Goal: Task Accomplishment & Management: Use online tool/utility

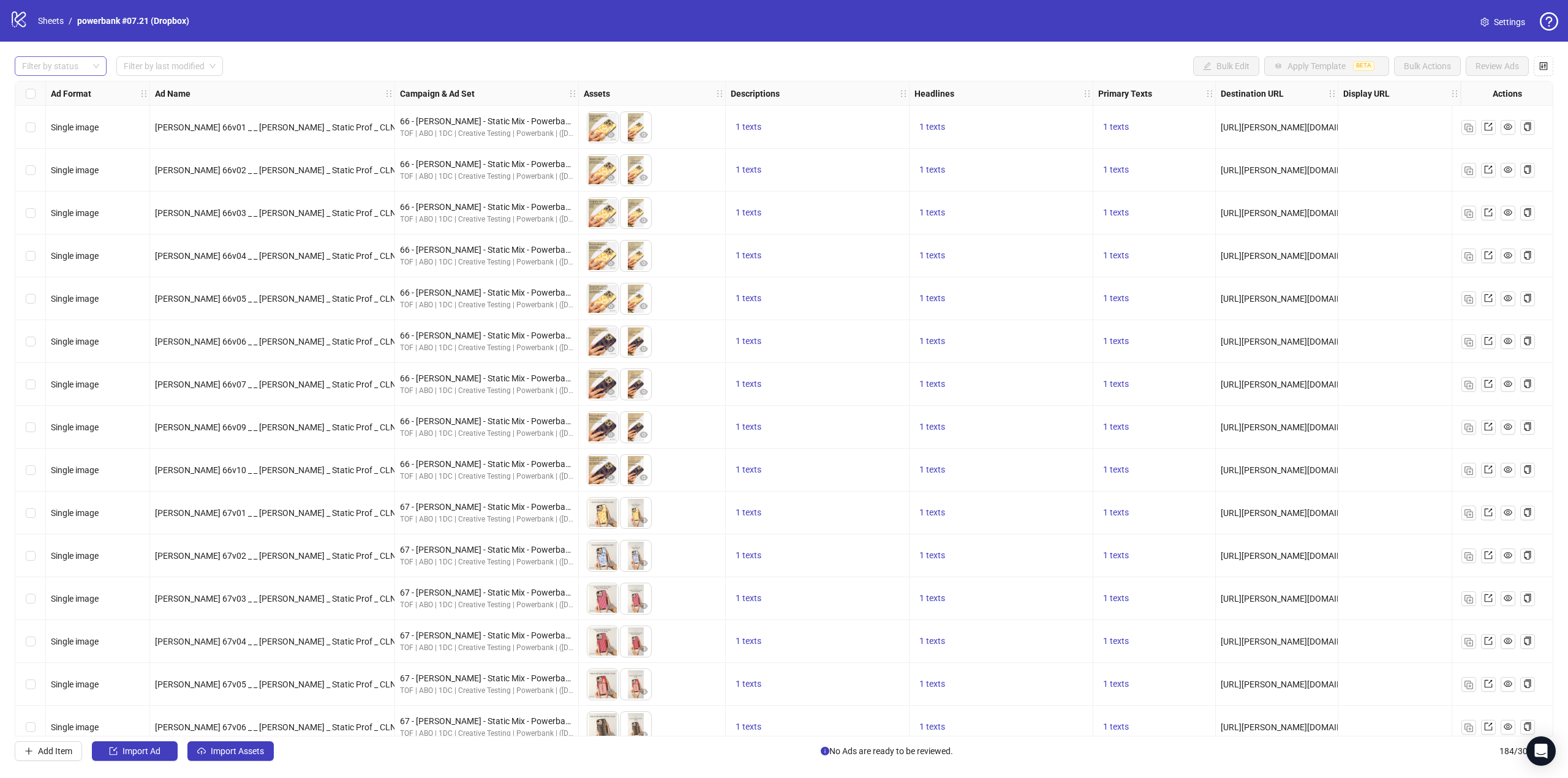
click at [58, 59] on div at bounding box center [54, 66] width 74 height 17
click at [52, 16] on link "Sheets" at bounding box center [50, 21] width 30 height 14
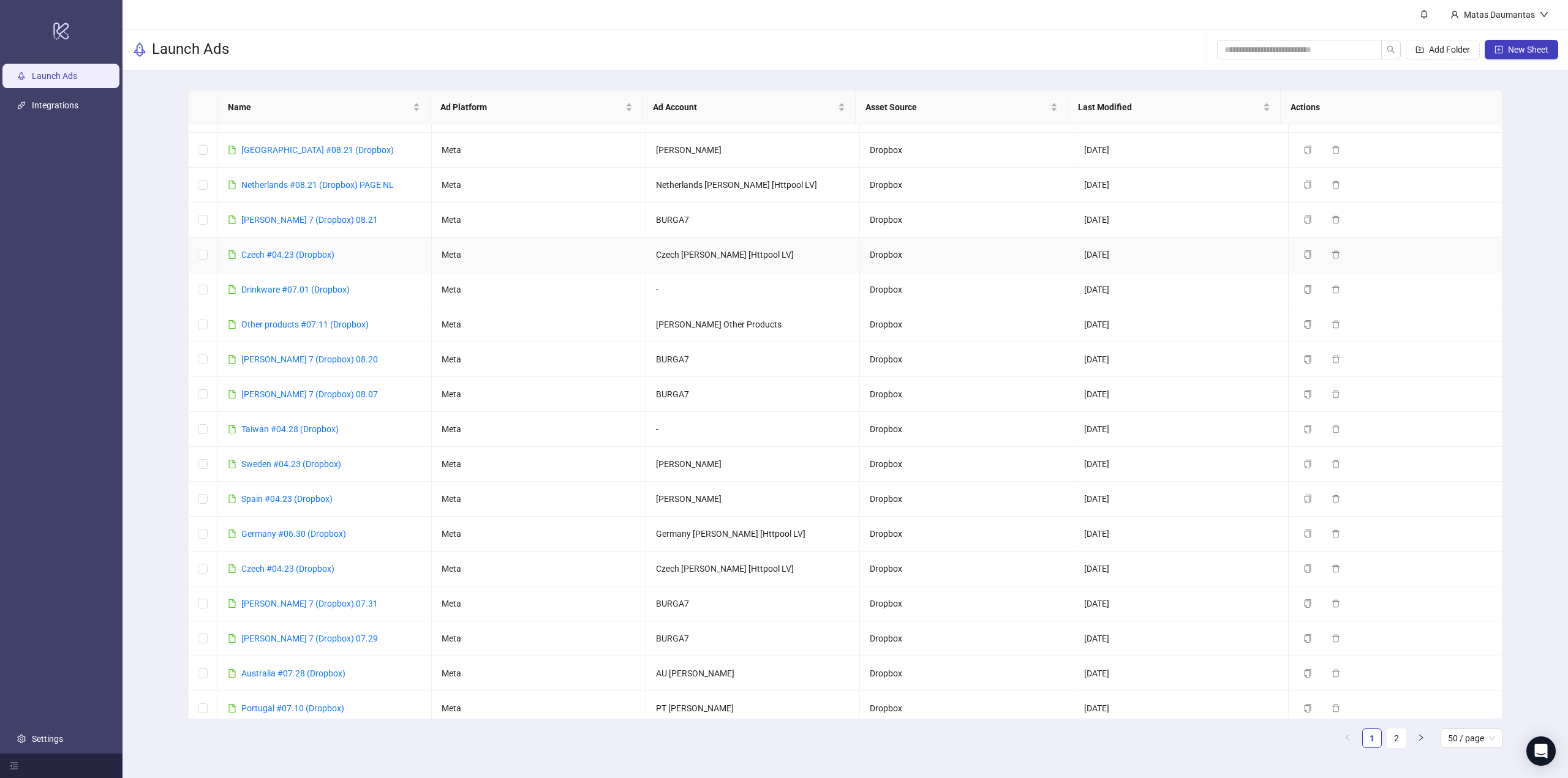
scroll to position [122, 0]
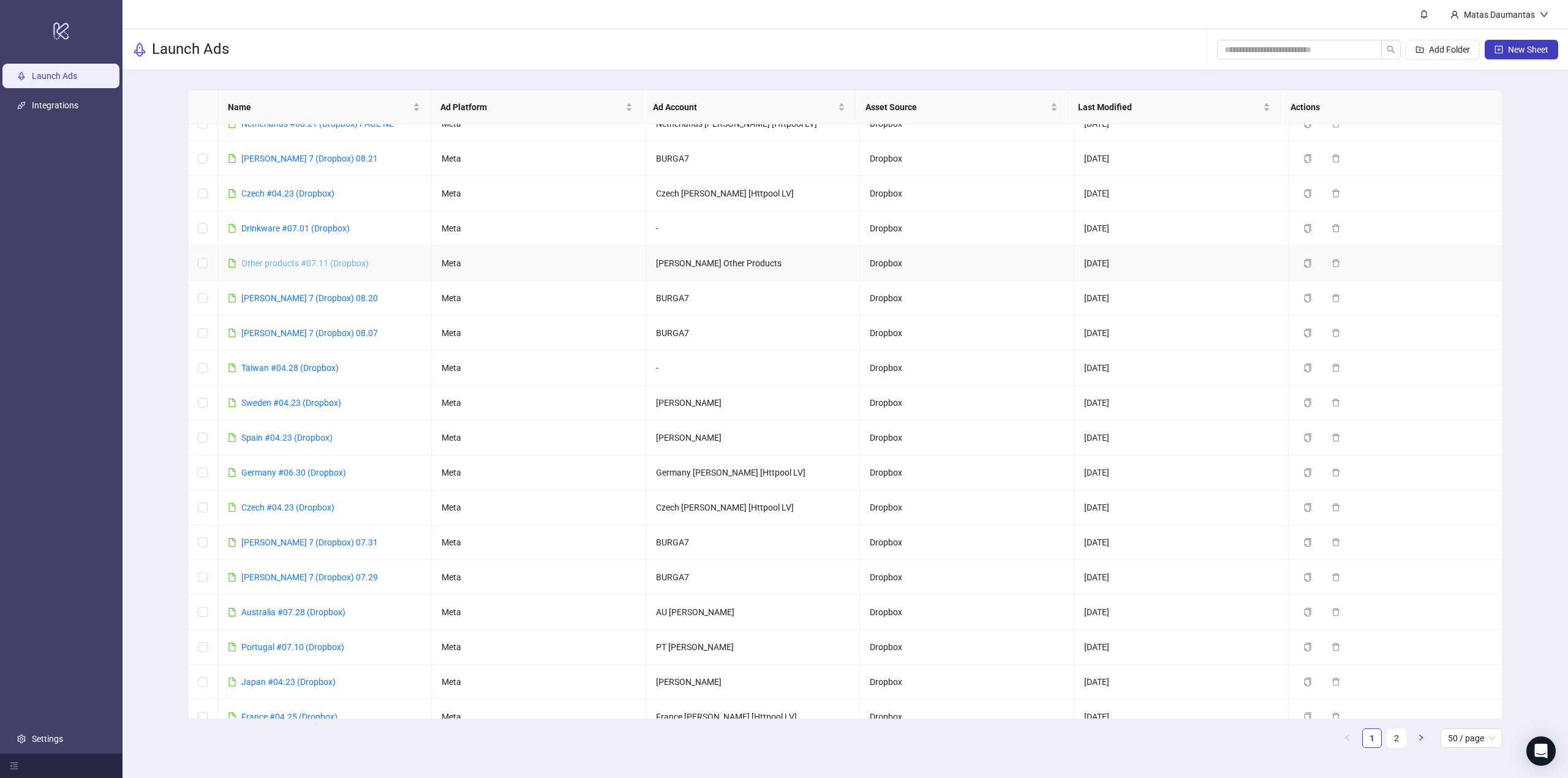
click at [305, 258] on link "Other products #07.11 (Dropbox)" at bounding box center [305, 263] width 127 height 10
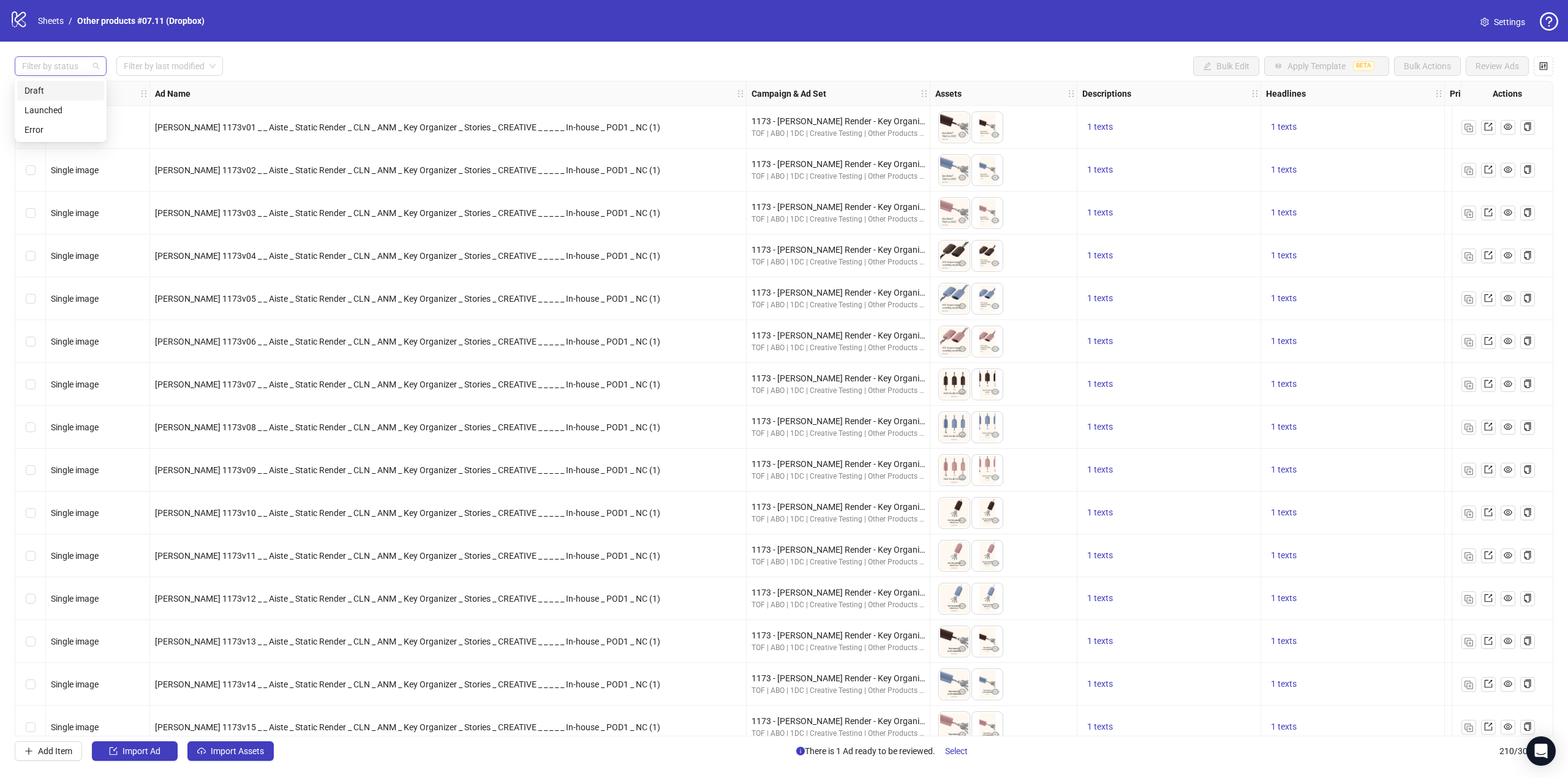
click at [66, 66] on div at bounding box center [54, 66] width 74 height 17
click at [57, 89] on div "Draft" at bounding box center [60, 90] width 73 height 14
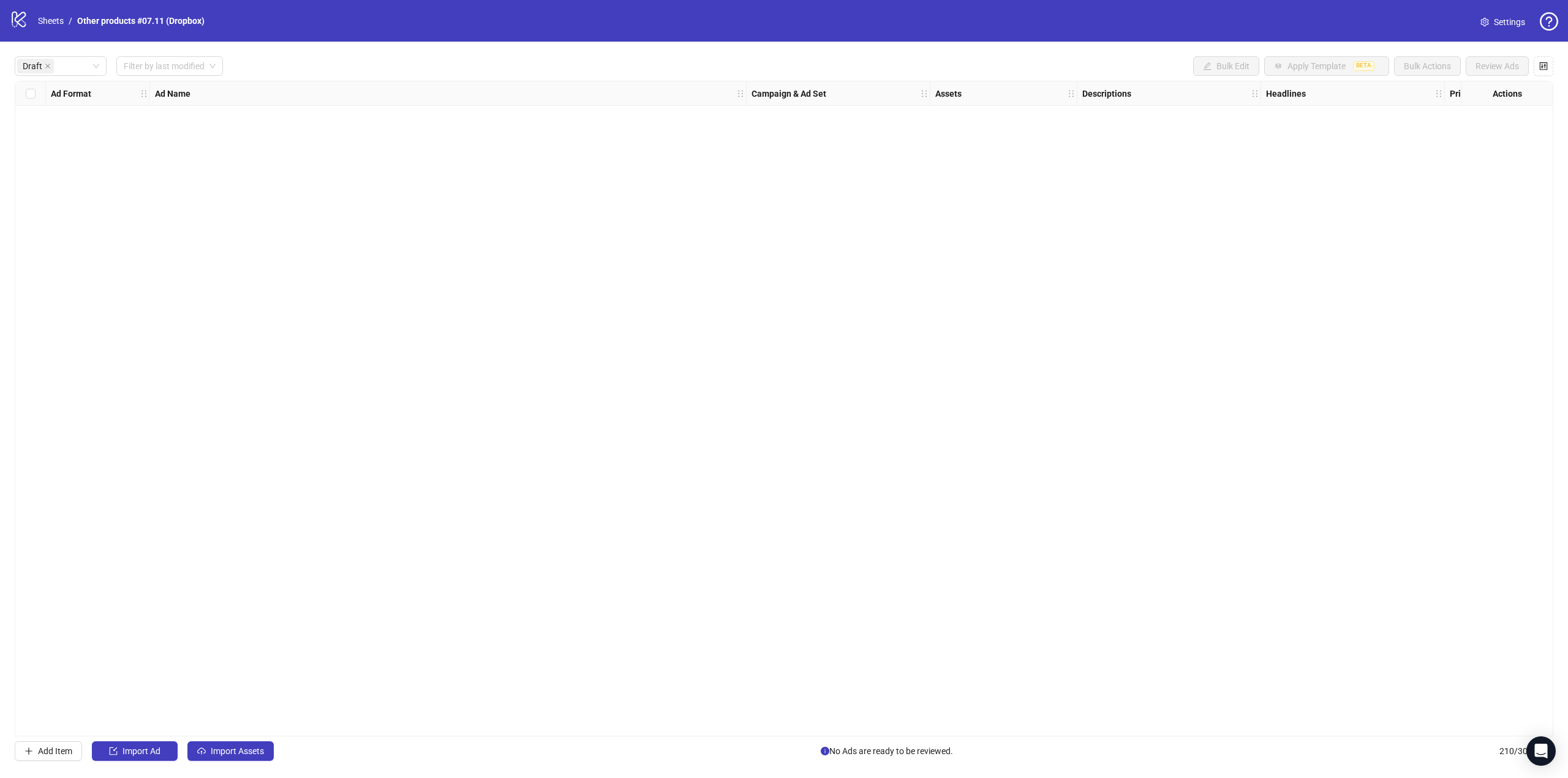
click at [314, 62] on div "Draft Filter by last modified Bulk Edit Apply Template BETA Bulk Actions Review…" at bounding box center [783, 66] width 1538 height 19
click at [82, 63] on div "Draft" at bounding box center [54, 66] width 74 height 17
click at [57, 127] on div "Error" at bounding box center [60, 130] width 73 height 14
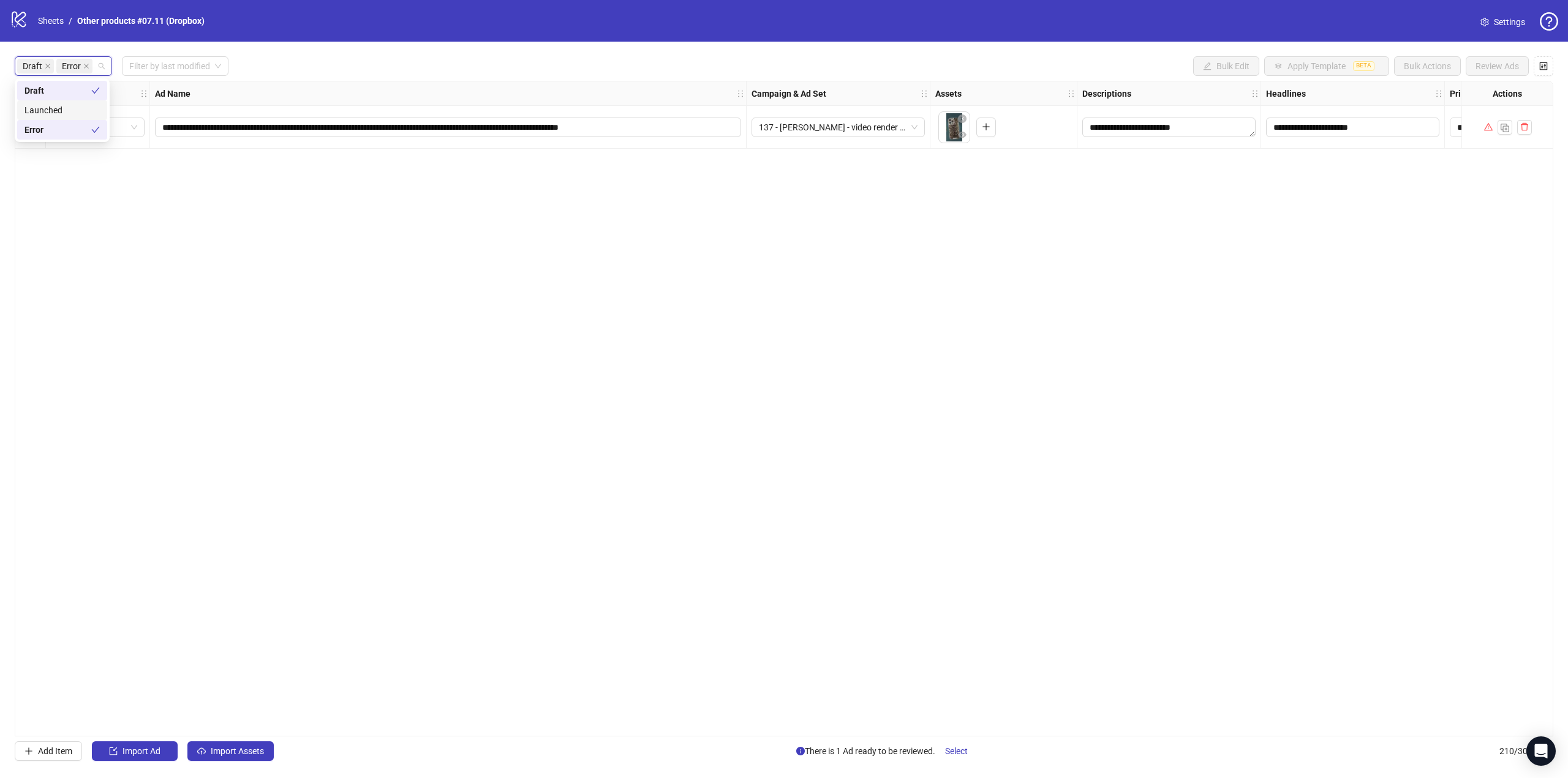
click at [57, 110] on div "Launched" at bounding box center [61, 110] width 75 height 14
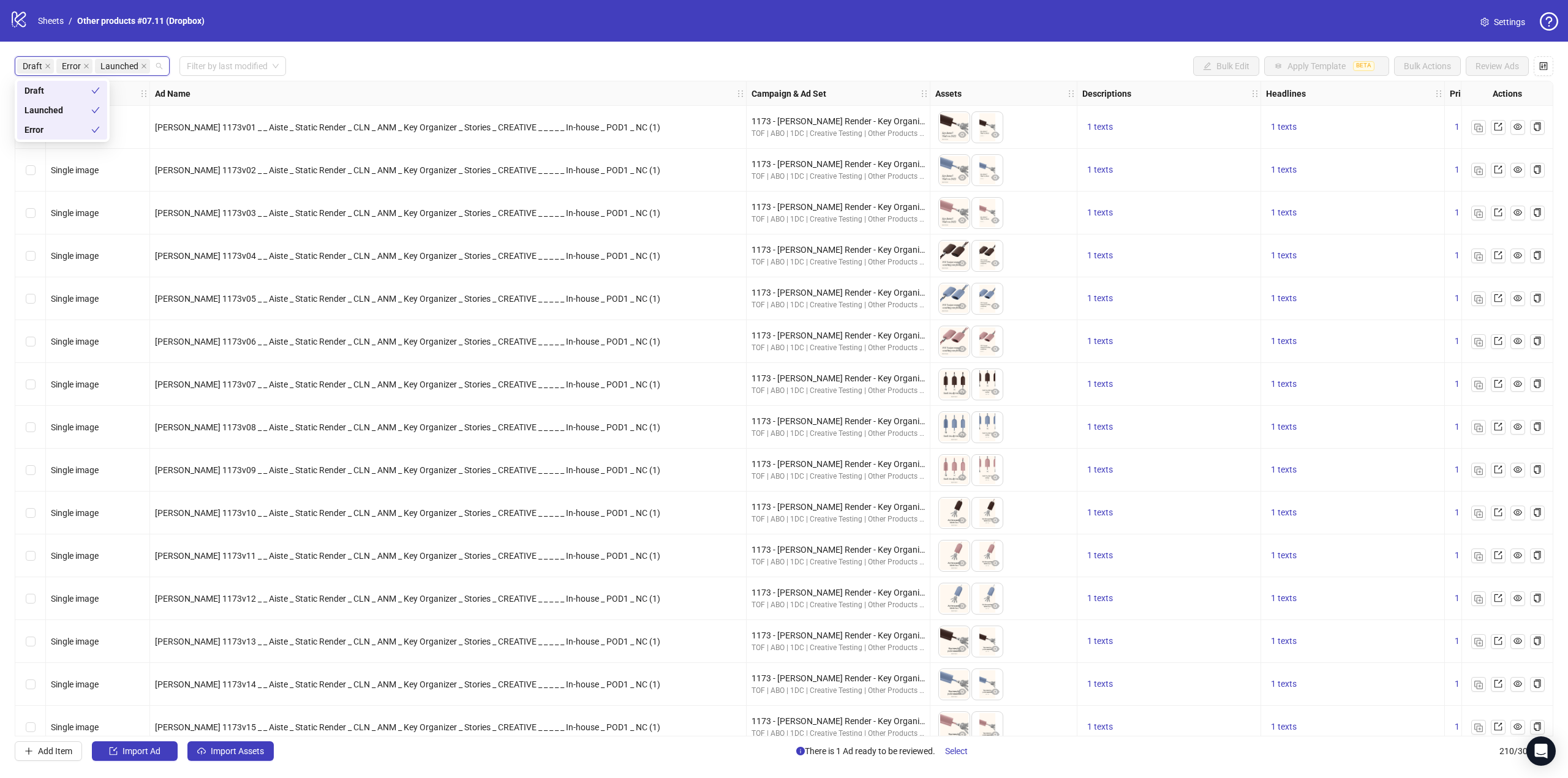
click at [58, 110] on div "Launched" at bounding box center [57, 110] width 67 height 14
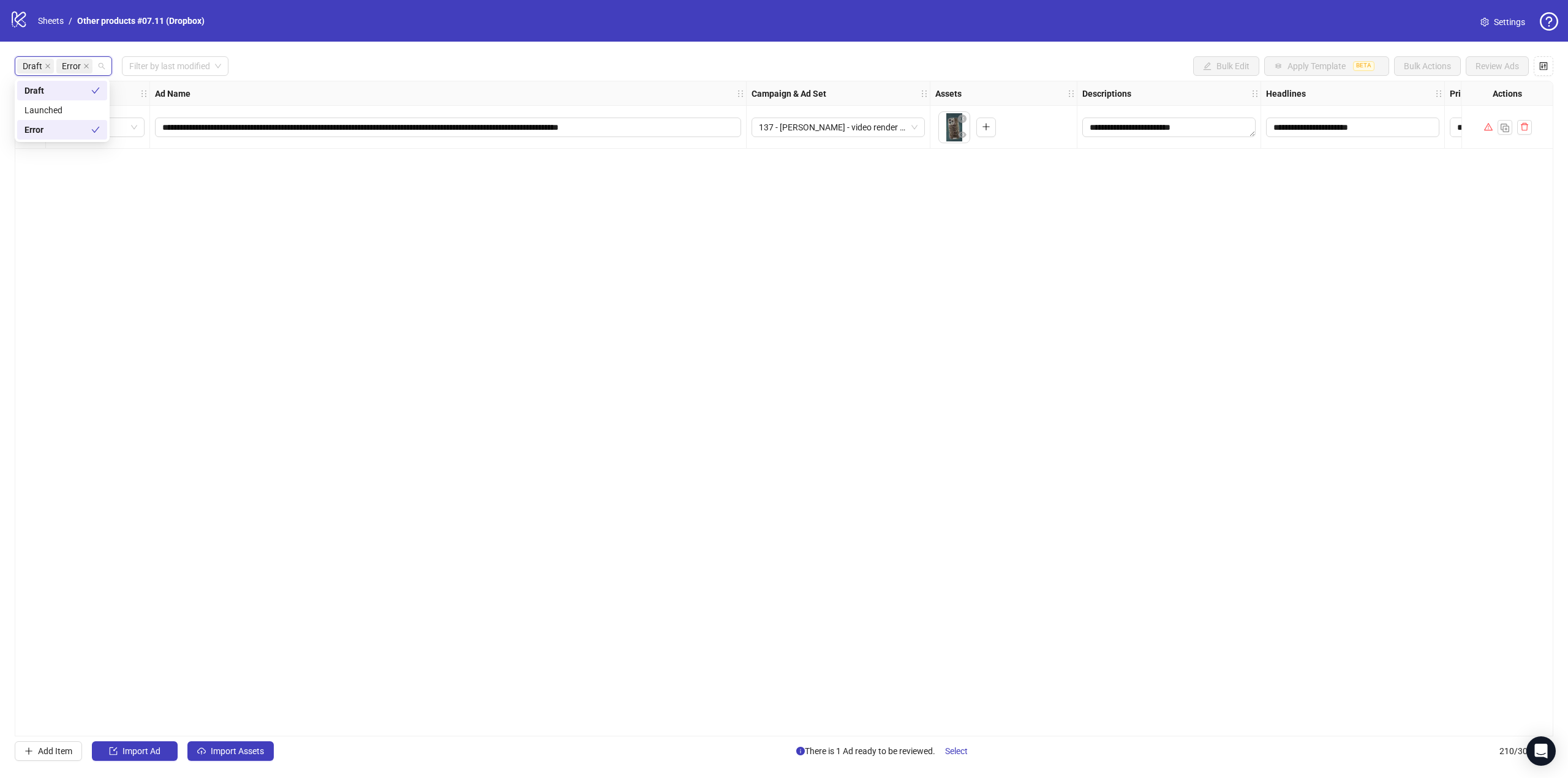
click at [59, 94] on div "Draft" at bounding box center [57, 90] width 67 height 14
click at [58, 129] on div "Error" at bounding box center [56, 130] width 64 height 14
click at [355, 57] on div "Error Filter by last modified Bulk Edit Apply Template BETA Bulk Actions Review…" at bounding box center [783, 66] width 1538 height 19
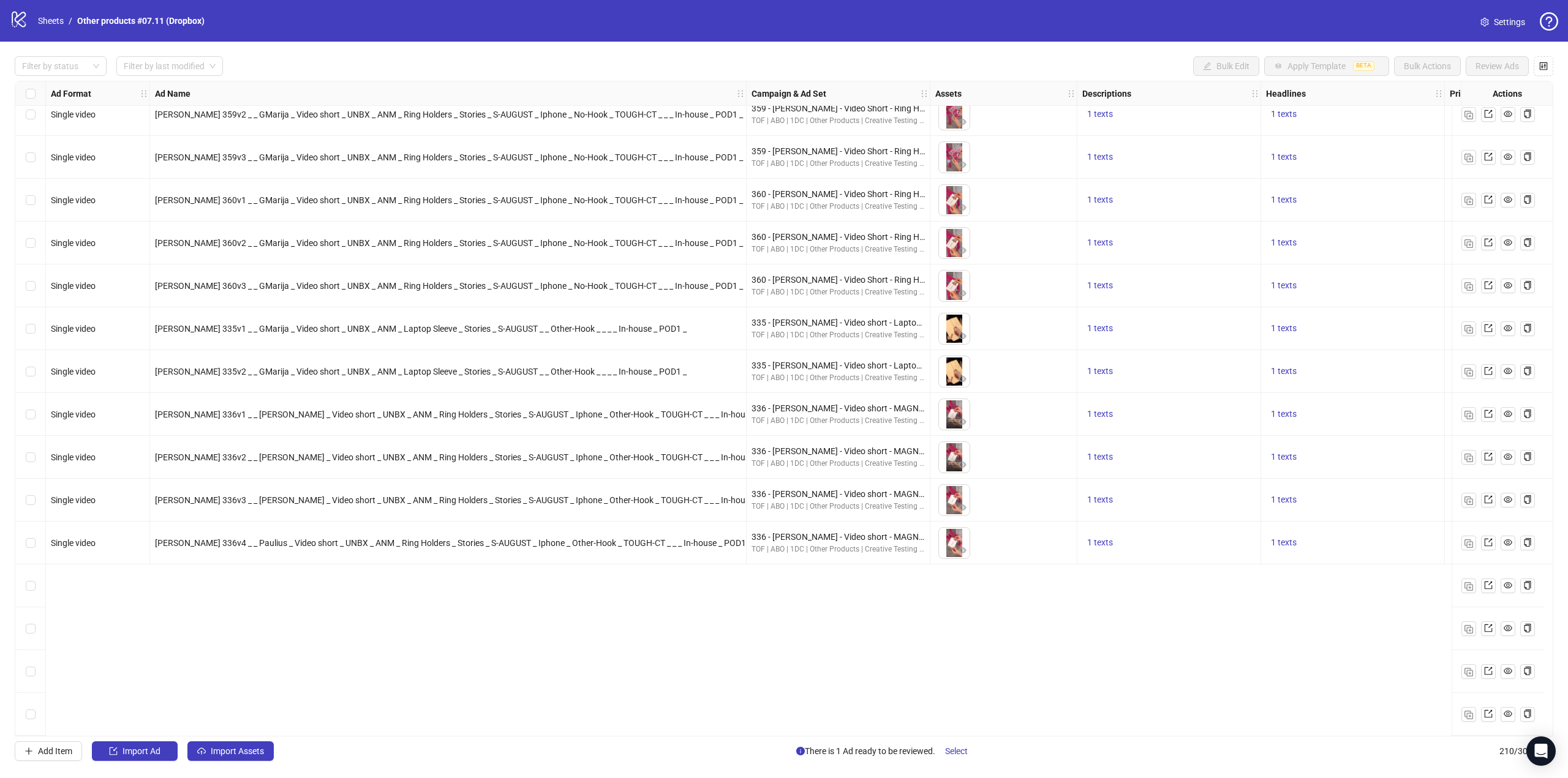
scroll to position [8004, 0]
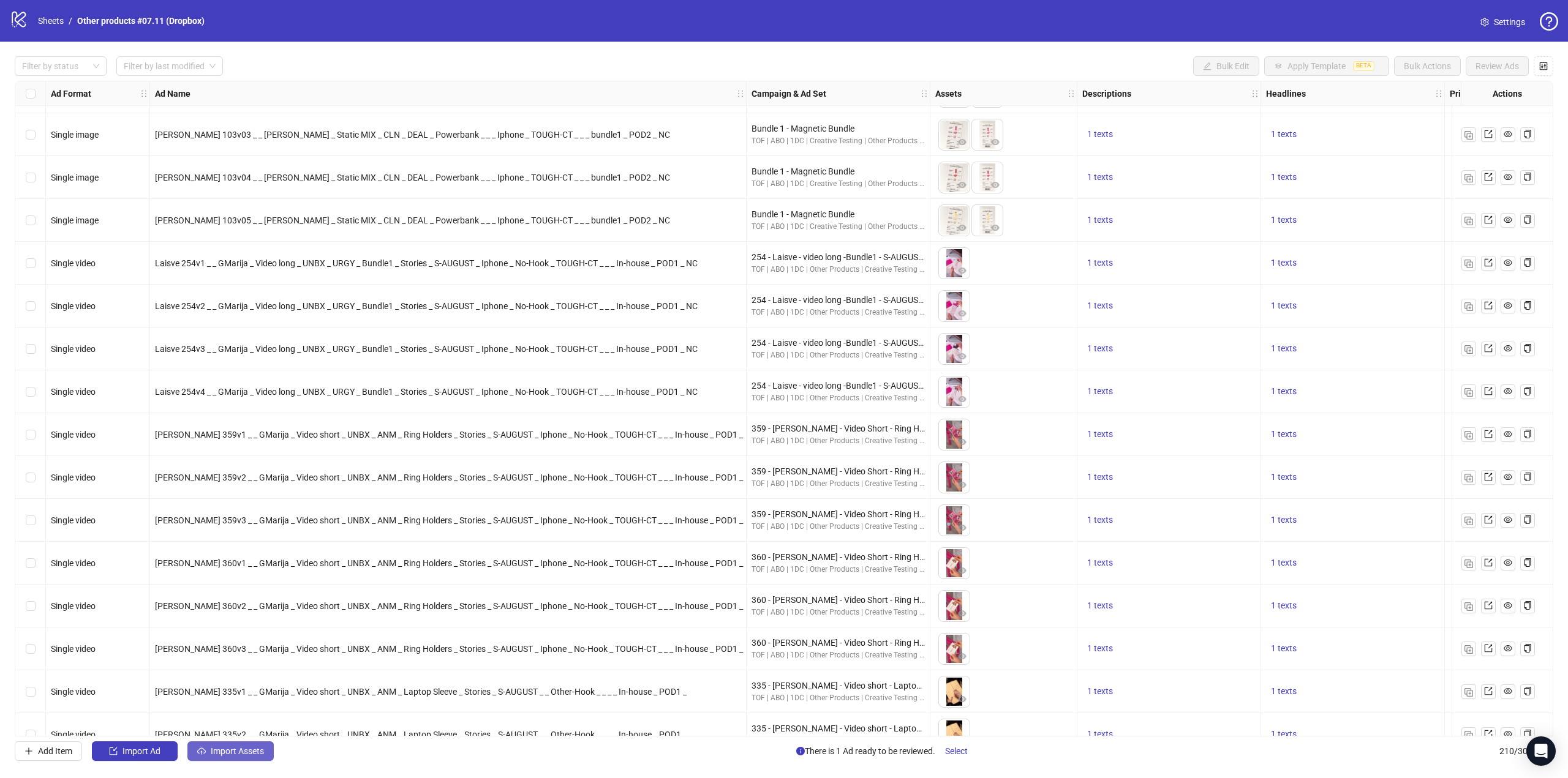
click at [254, 750] on span "Import Assets" at bounding box center [237, 751] width 53 height 10
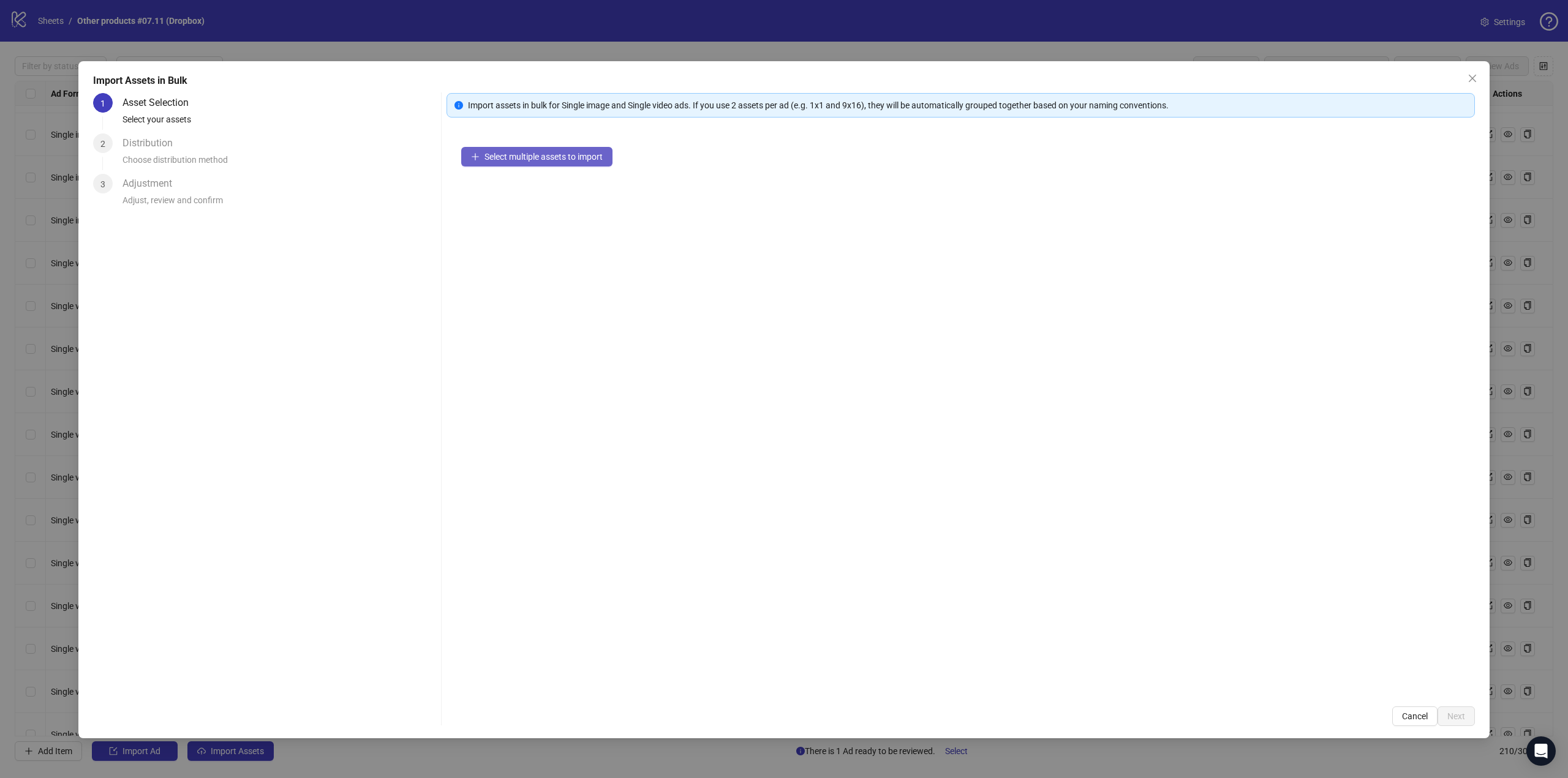
click at [584, 159] on button "Select multiple assets to import" at bounding box center [537, 157] width 151 height 19
click at [1455, 713] on span "Next" at bounding box center [1456, 716] width 18 height 10
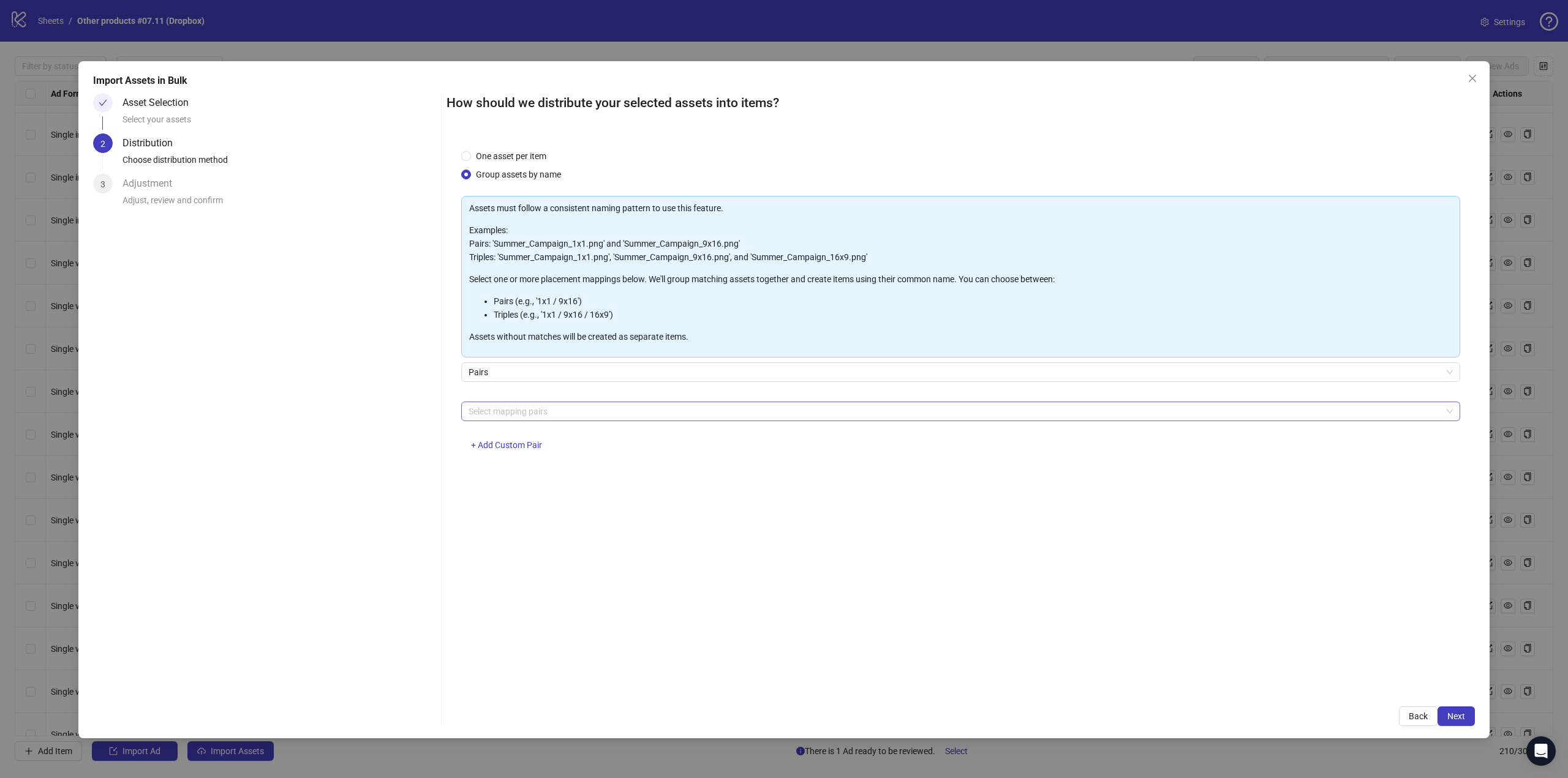
click at [529, 416] on div at bounding box center [954, 411] width 981 height 17
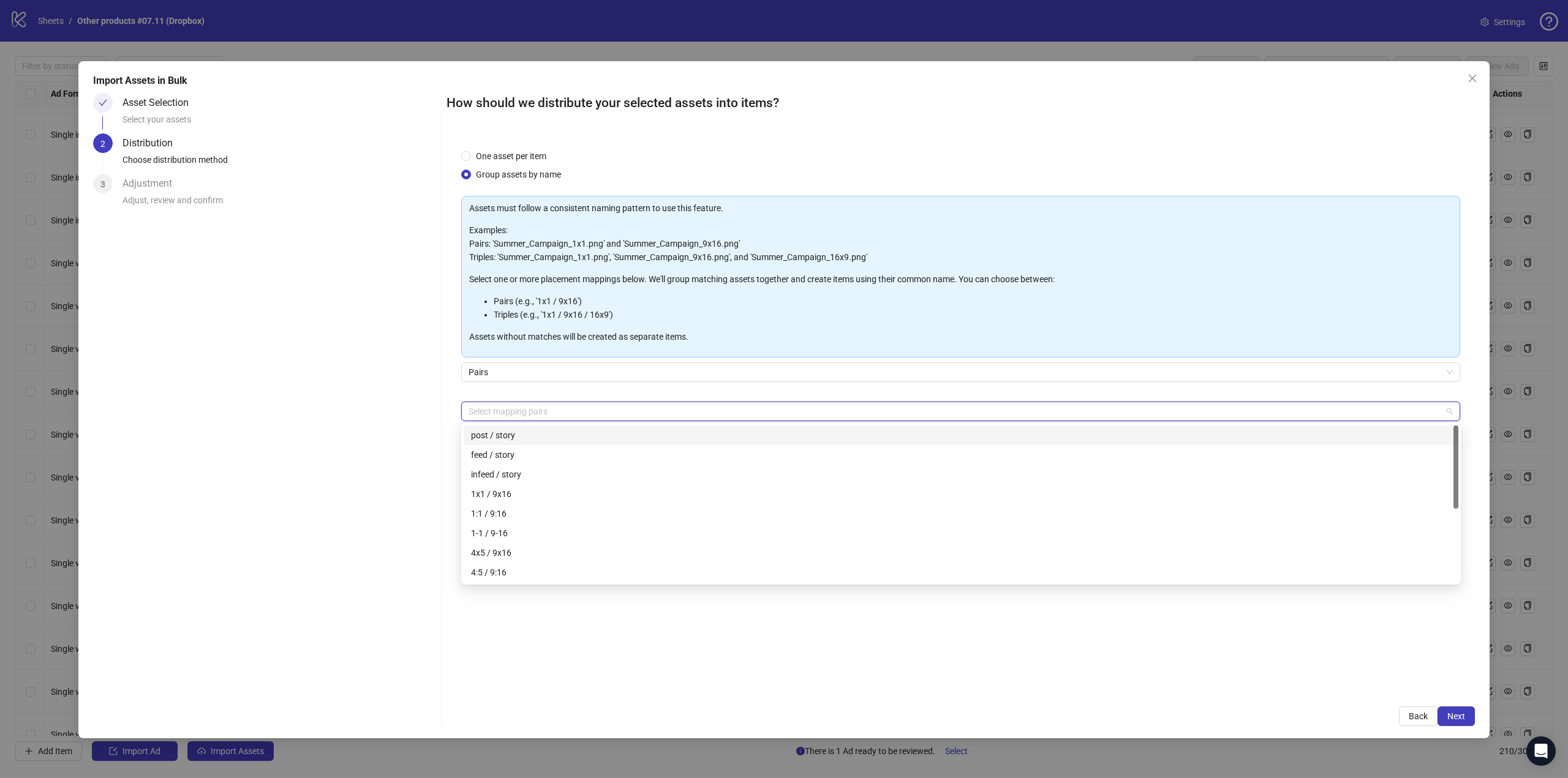
click at [419, 429] on div "Asset Selection Select your assets 2 Distribution Choose distribution method 3 …" at bounding box center [265, 409] width 343 height 633
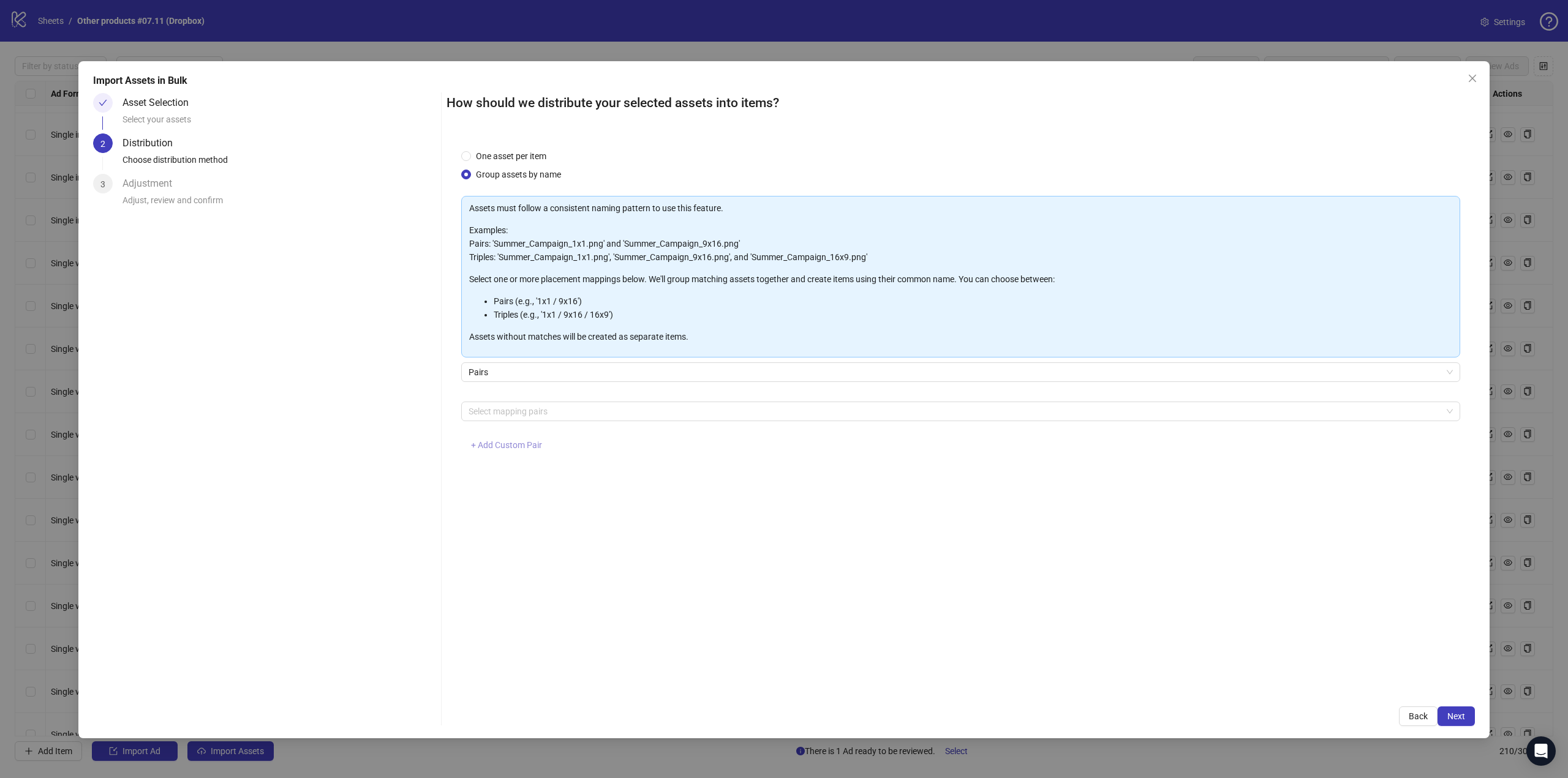
click at [510, 441] on span "+ Add Custom Pair" at bounding box center [506, 445] width 71 height 10
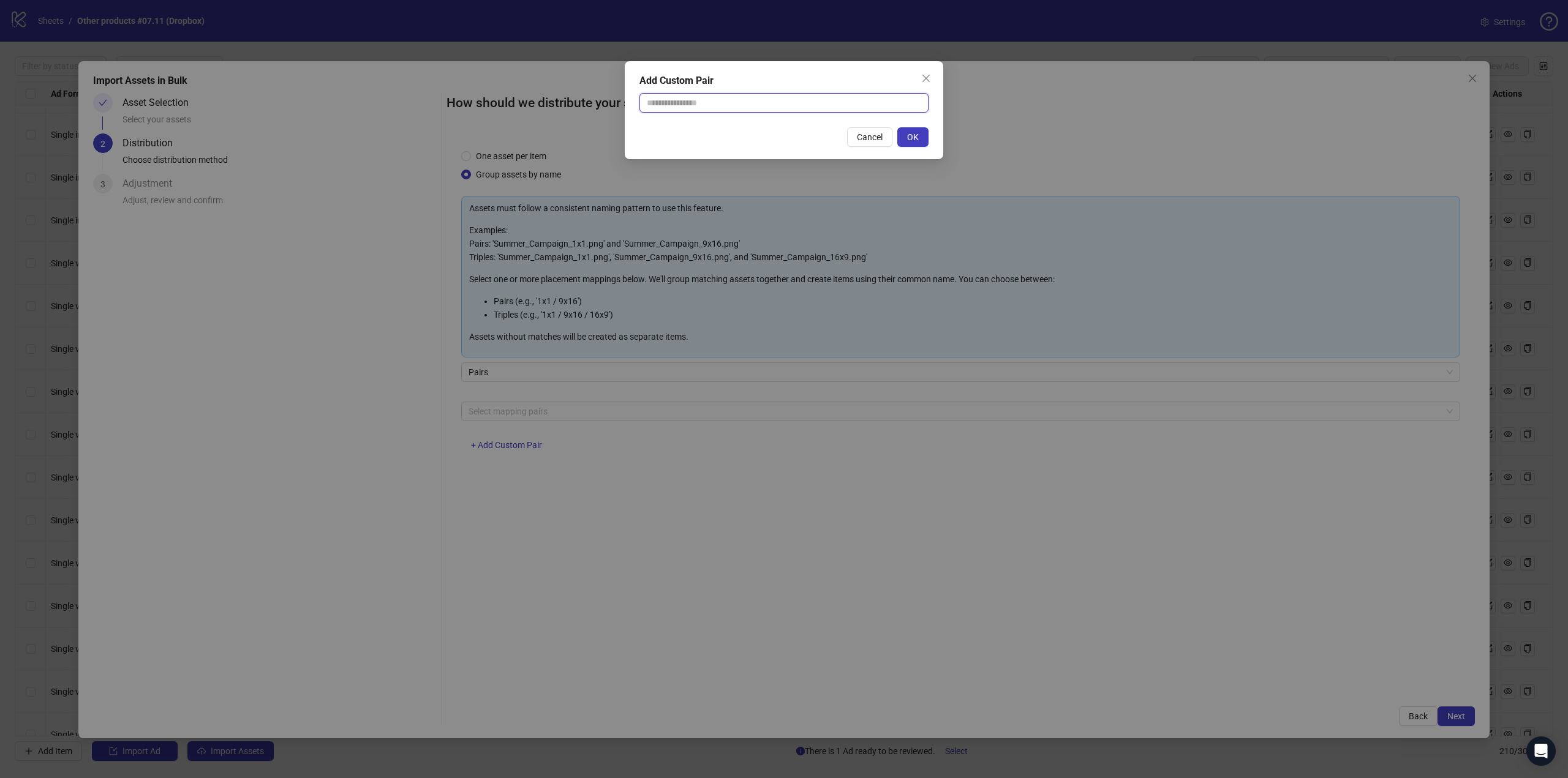
drag, startPoint x: 737, startPoint y: 100, endPoint x: 743, endPoint y: 113, distance: 14.3
click at [737, 100] on input "text" at bounding box center [784, 103] width 289 height 19
type input "**********"
click at [911, 135] on span "OK" at bounding box center [912, 137] width 12 height 10
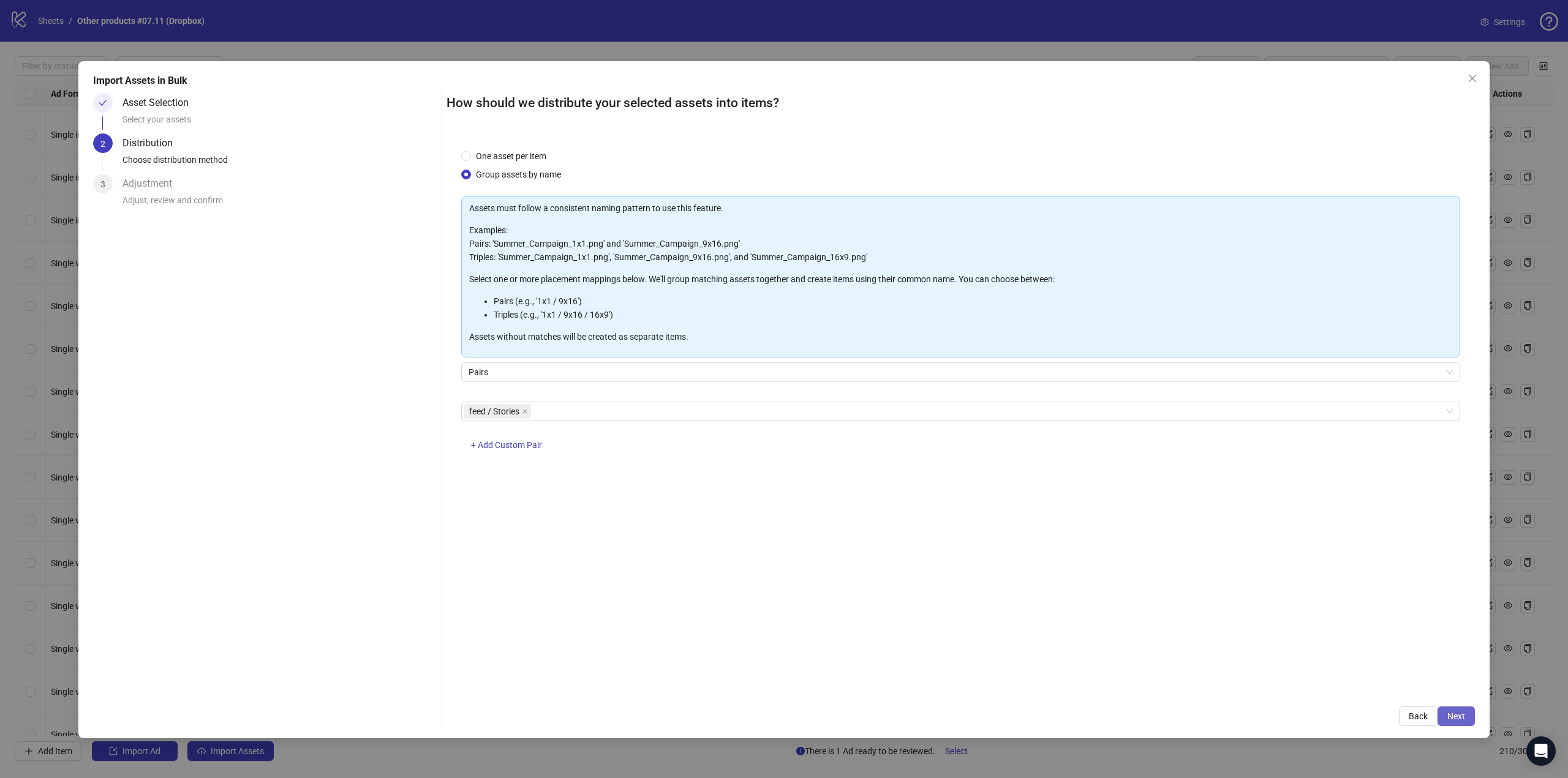
click at [1454, 715] on span "Next" at bounding box center [1456, 716] width 18 height 10
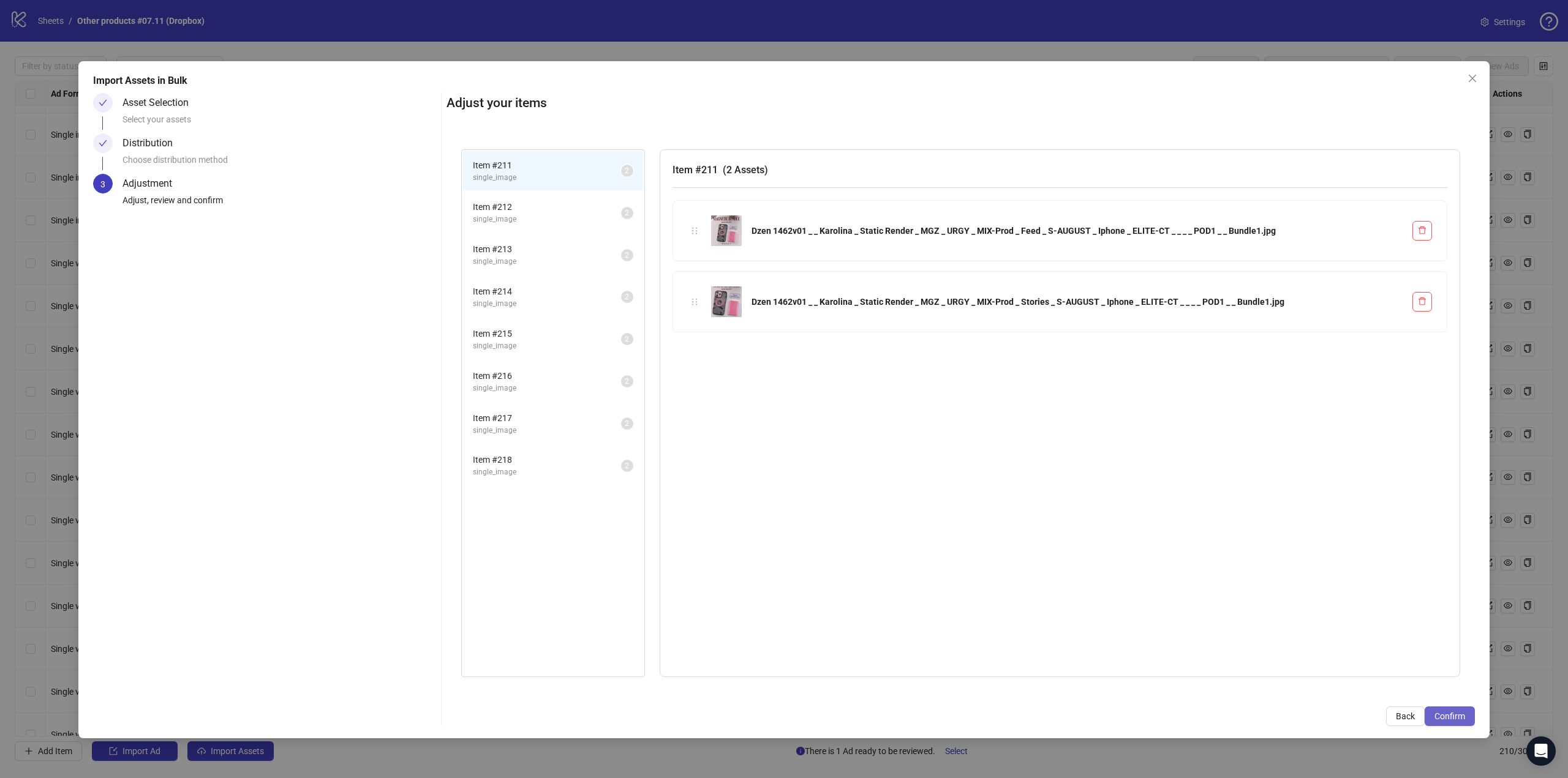
click at [1451, 714] on span "Confirm" at bounding box center [1449, 716] width 30 height 10
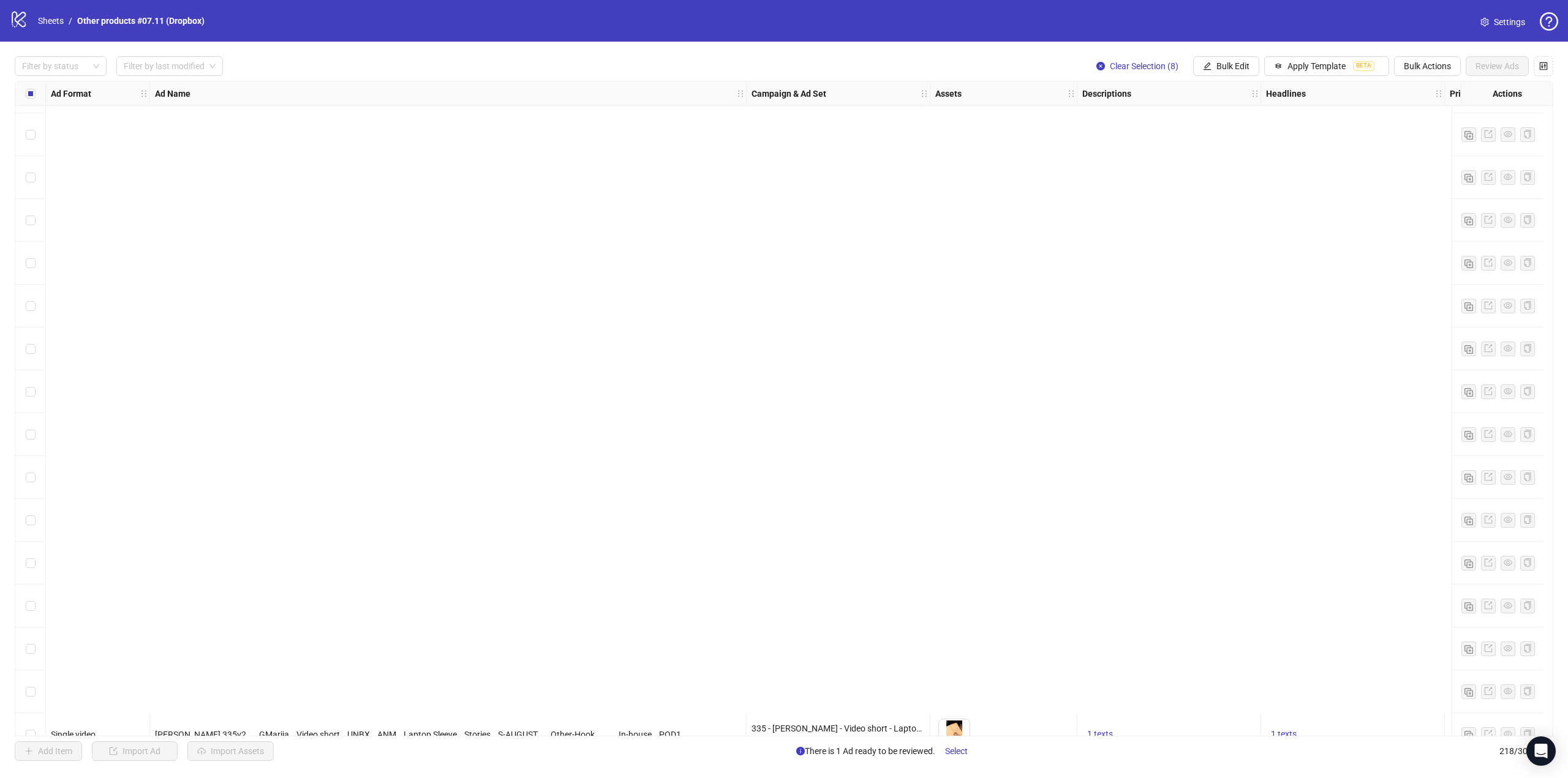
scroll to position [8714, 0]
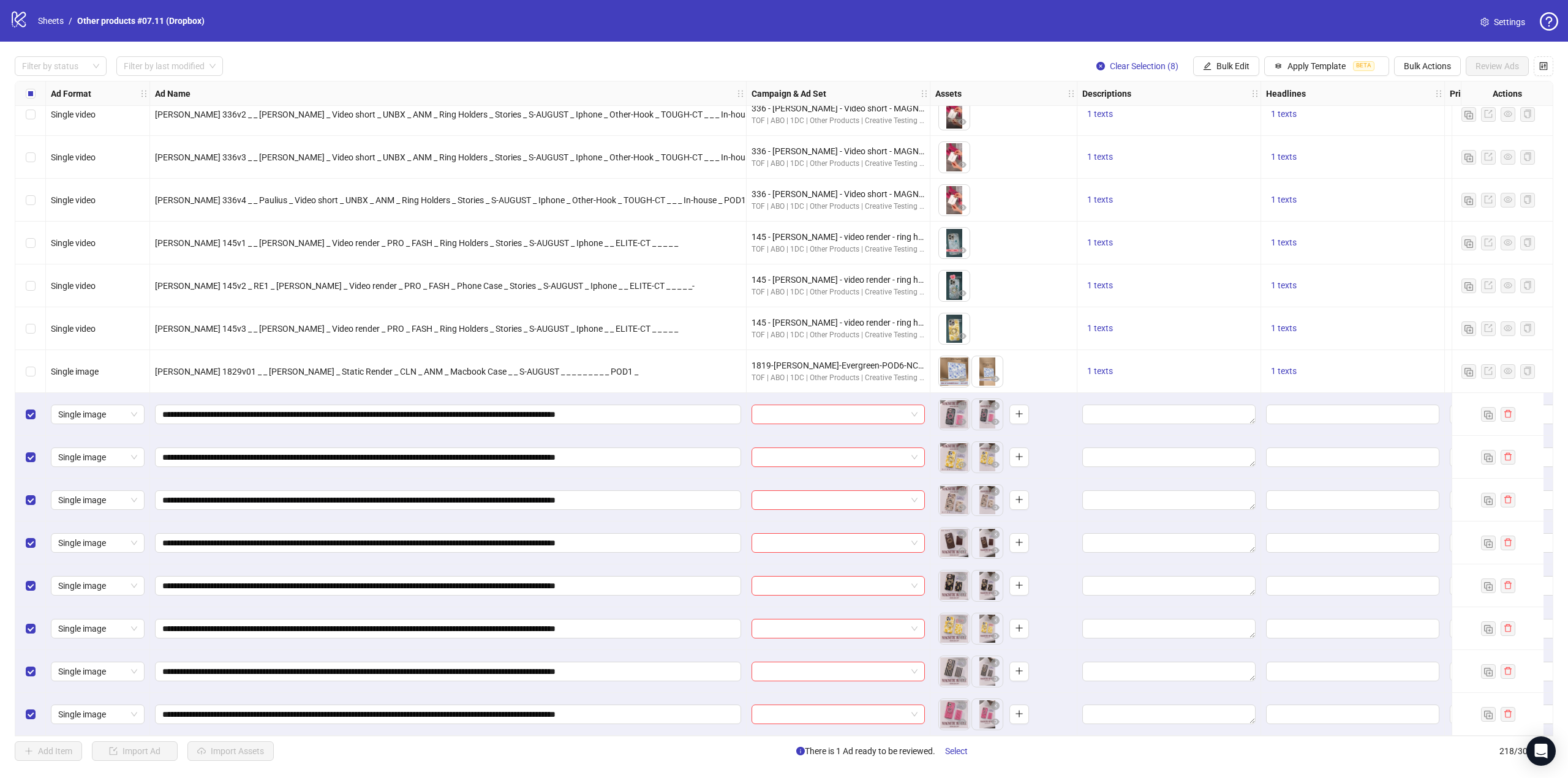
drag, startPoint x: 1234, startPoint y: 67, endPoint x: 1234, endPoint y: 102, distance: 35.0
click at [1234, 67] on span "Bulk Edit" at bounding box center [1233, 66] width 33 height 10
click at [1237, 132] on span "Campaign & Ad Set" at bounding box center [1240, 130] width 73 height 14
click at [1252, 117] on input "search" at bounding box center [1188, 119] width 158 height 19
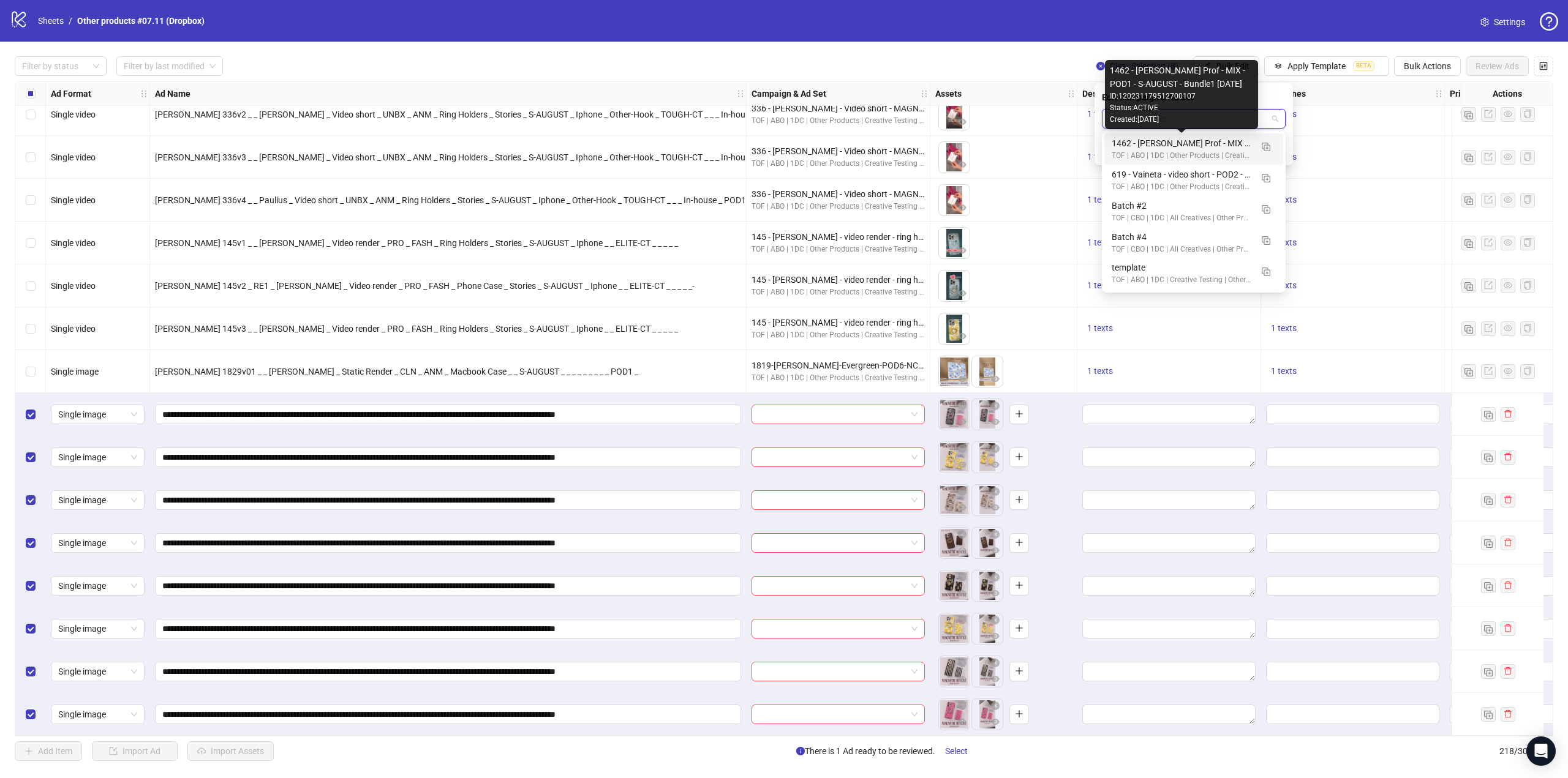
click at [1215, 142] on div "1462 - [PERSON_NAME] Prof - MIX - POD1 - S-AUGUST - Bundle1 [DATE]" at bounding box center [1181, 144] width 140 height 14
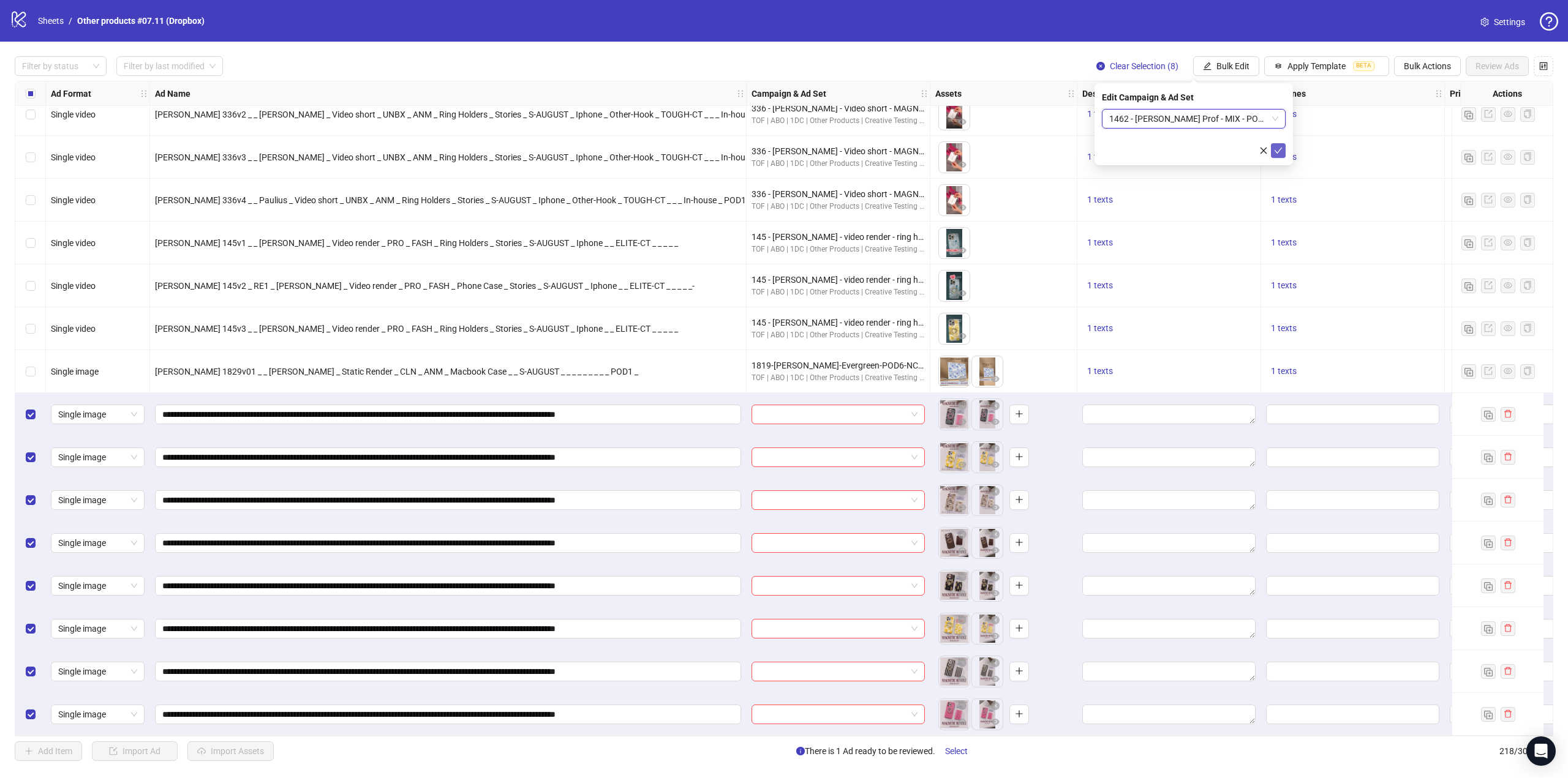
click at [1277, 152] on icon "check" at bounding box center [1279, 150] width 8 height 6
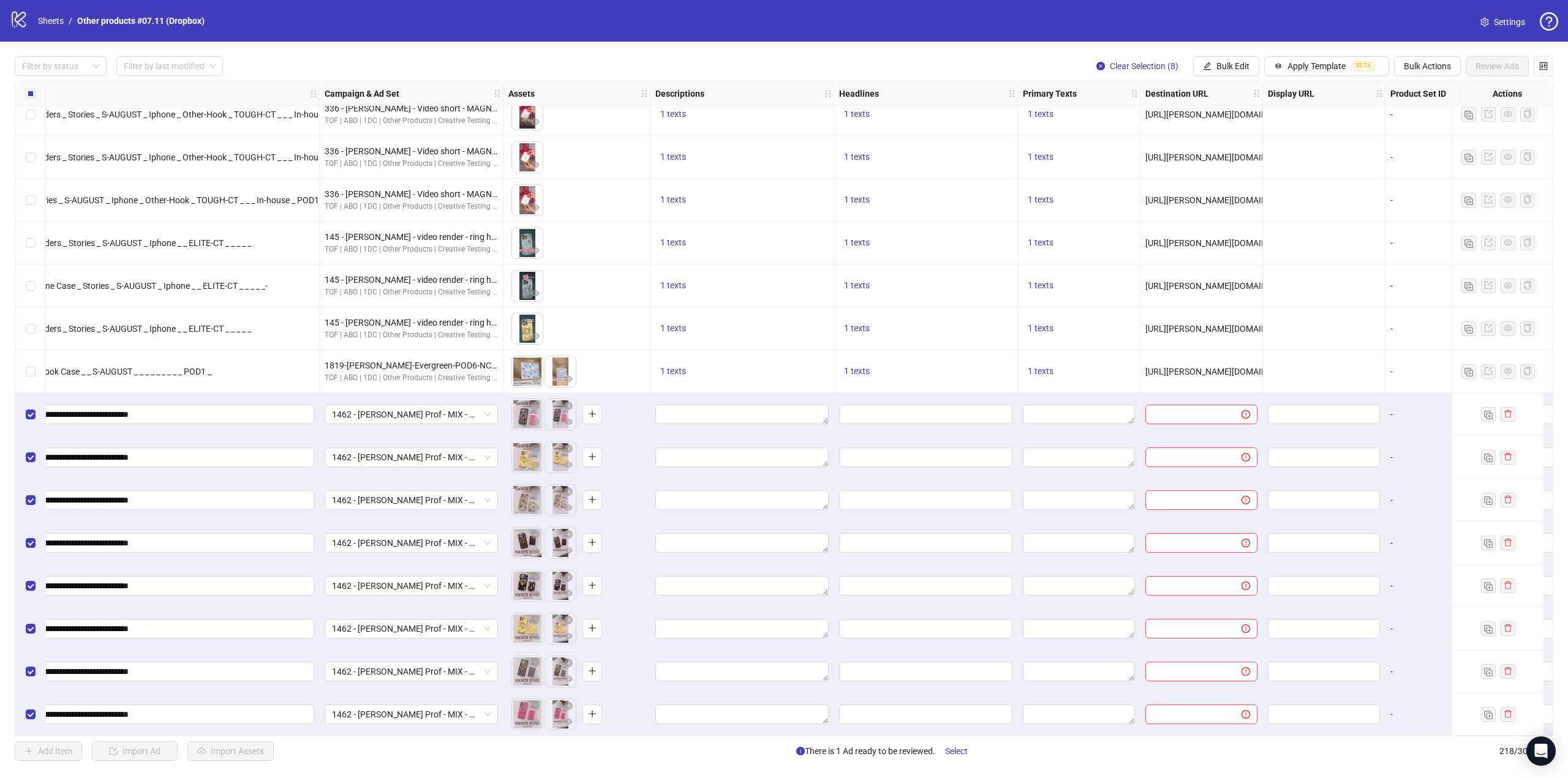
scroll to position [8714, 428]
click at [1208, 64] on icon "edit" at bounding box center [1207, 66] width 8 height 8
click at [1234, 200] on li "Destination URL" at bounding box center [1239, 208] width 88 height 19
click at [1207, 117] on input "text" at bounding box center [1189, 119] width 160 height 14
paste input "**********"
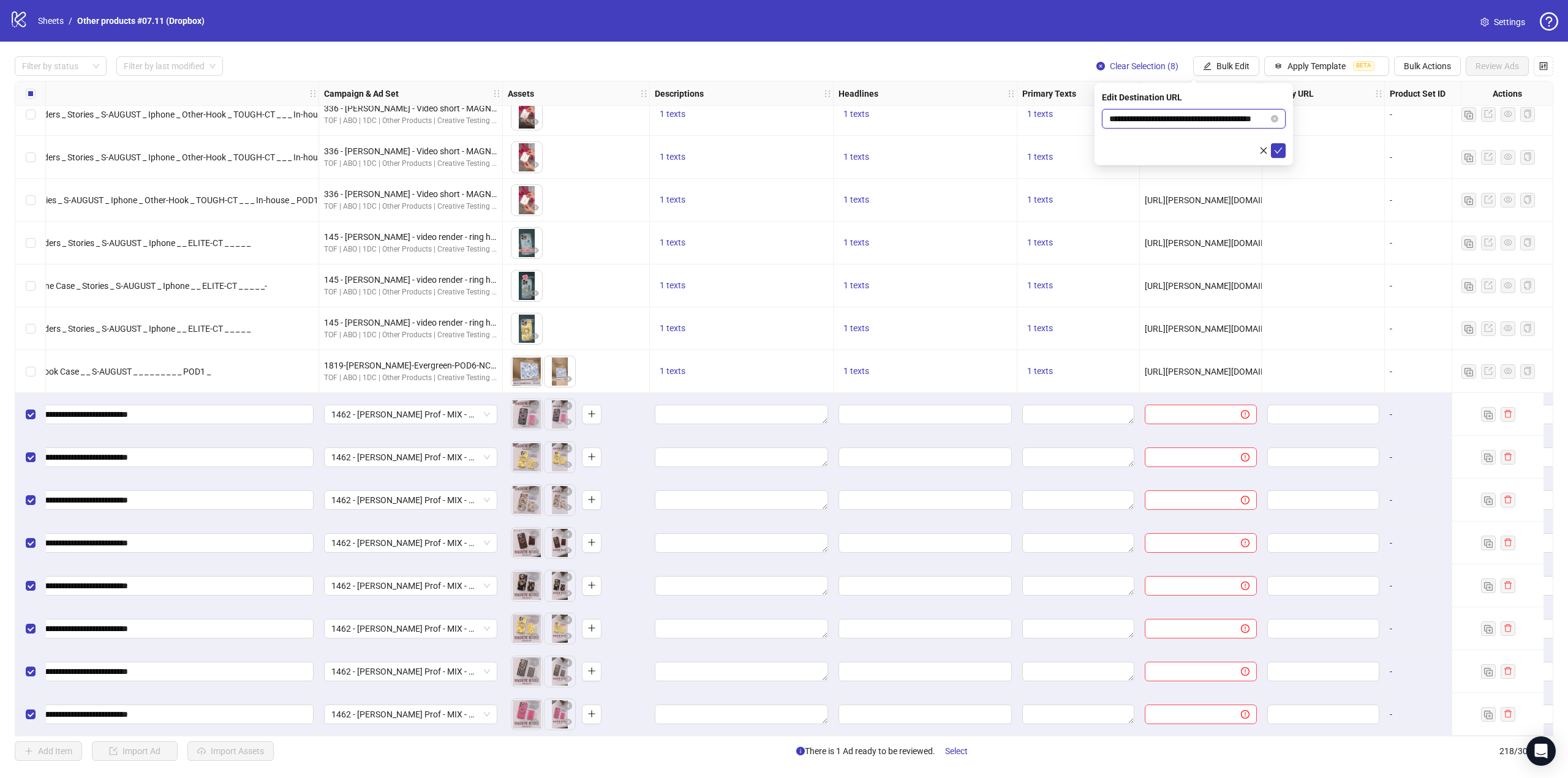
scroll to position [0, 28]
type input "**********"
click at [1280, 148] on icon "check" at bounding box center [1279, 150] width 8 height 6
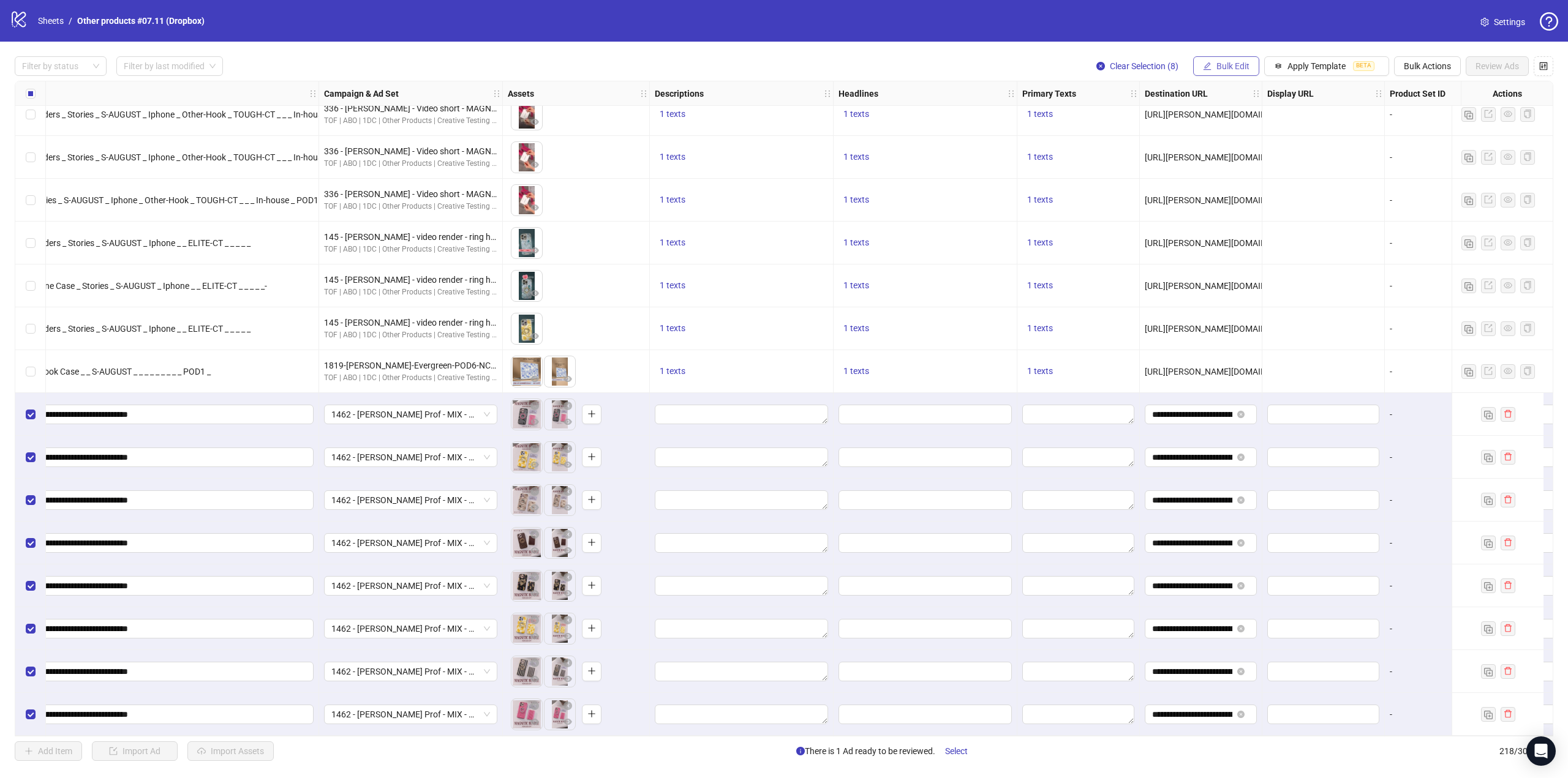
click at [1229, 68] on span "Bulk Edit" at bounding box center [1233, 66] width 33 height 10
click at [1239, 184] on span "Primary Texts" at bounding box center [1240, 188] width 73 height 14
click at [1221, 125] on textarea at bounding box center [1194, 126] width 184 height 33
paste textarea "**********"
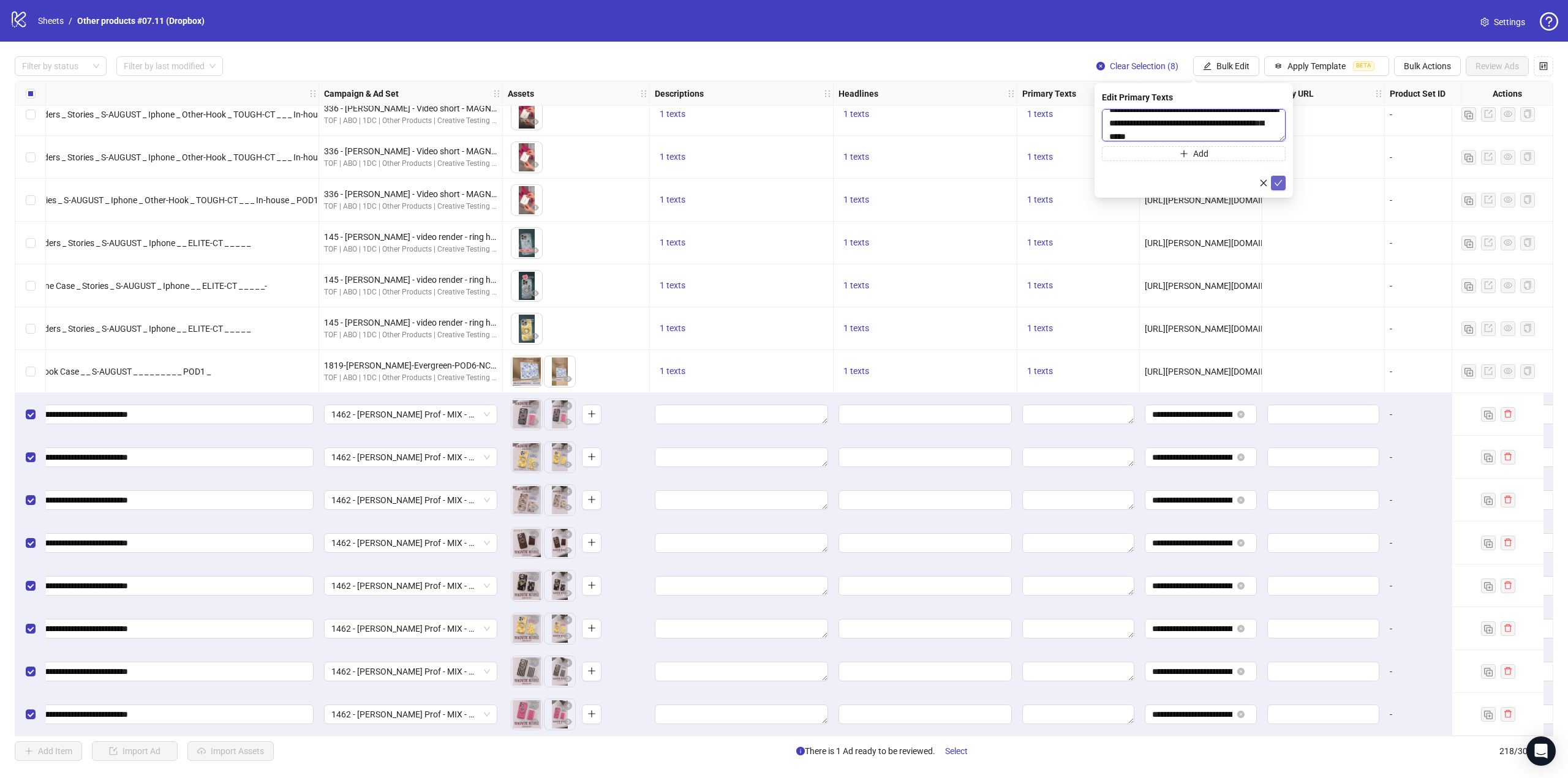
type textarea "**********"
click at [1279, 182] on icon "check" at bounding box center [1278, 183] width 8 height 8
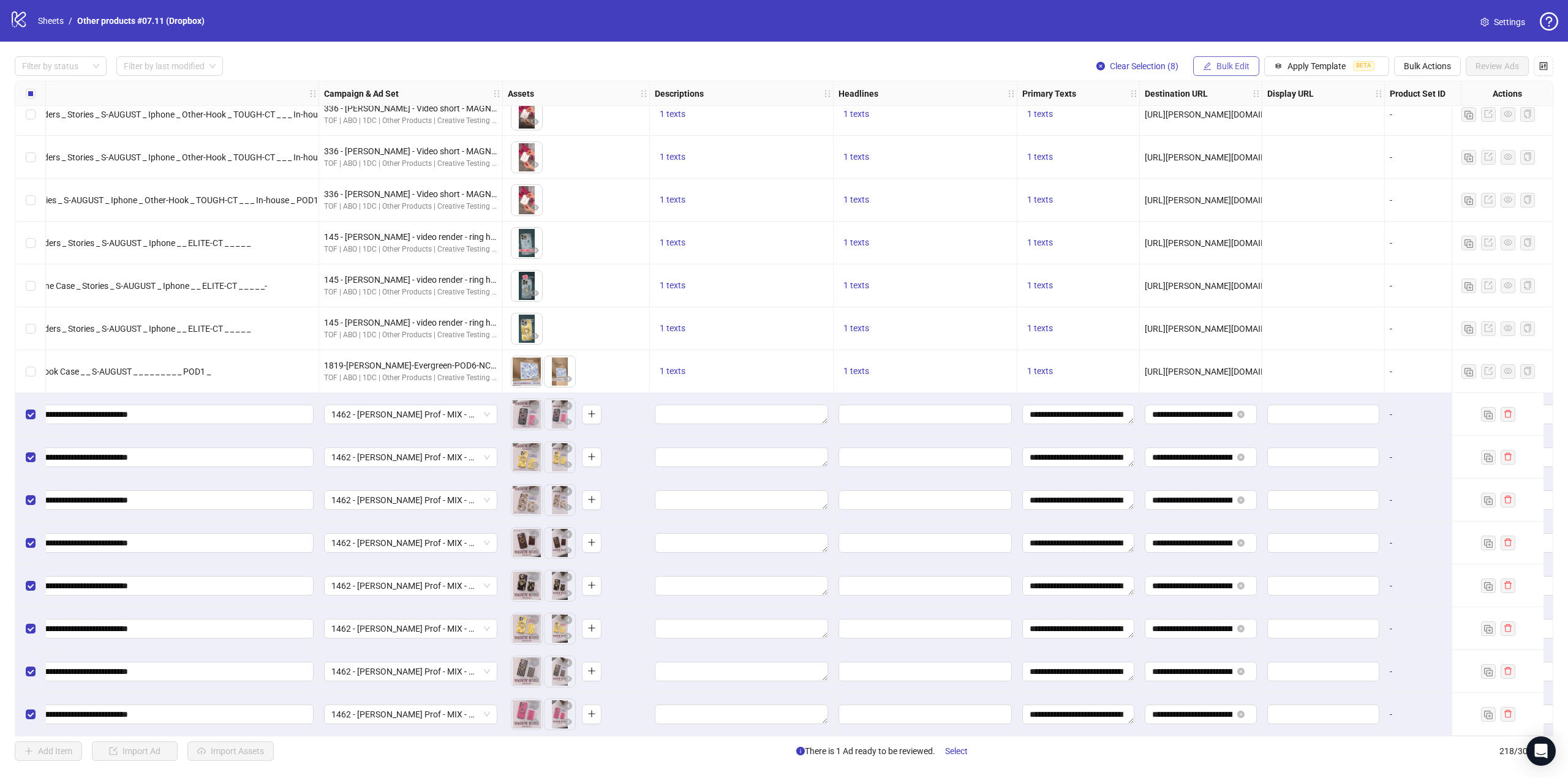
click at [1221, 66] on span "Bulk Edit" at bounding box center [1233, 66] width 33 height 10
click at [1247, 172] on span "Headlines" at bounding box center [1240, 169] width 73 height 14
click at [1220, 113] on div "Press Shift+Enter to add new input" at bounding box center [1194, 115] width 142 height 21
click at [1111, 115] on input "text" at bounding box center [1194, 119] width 184 height 19
paste input "**********"
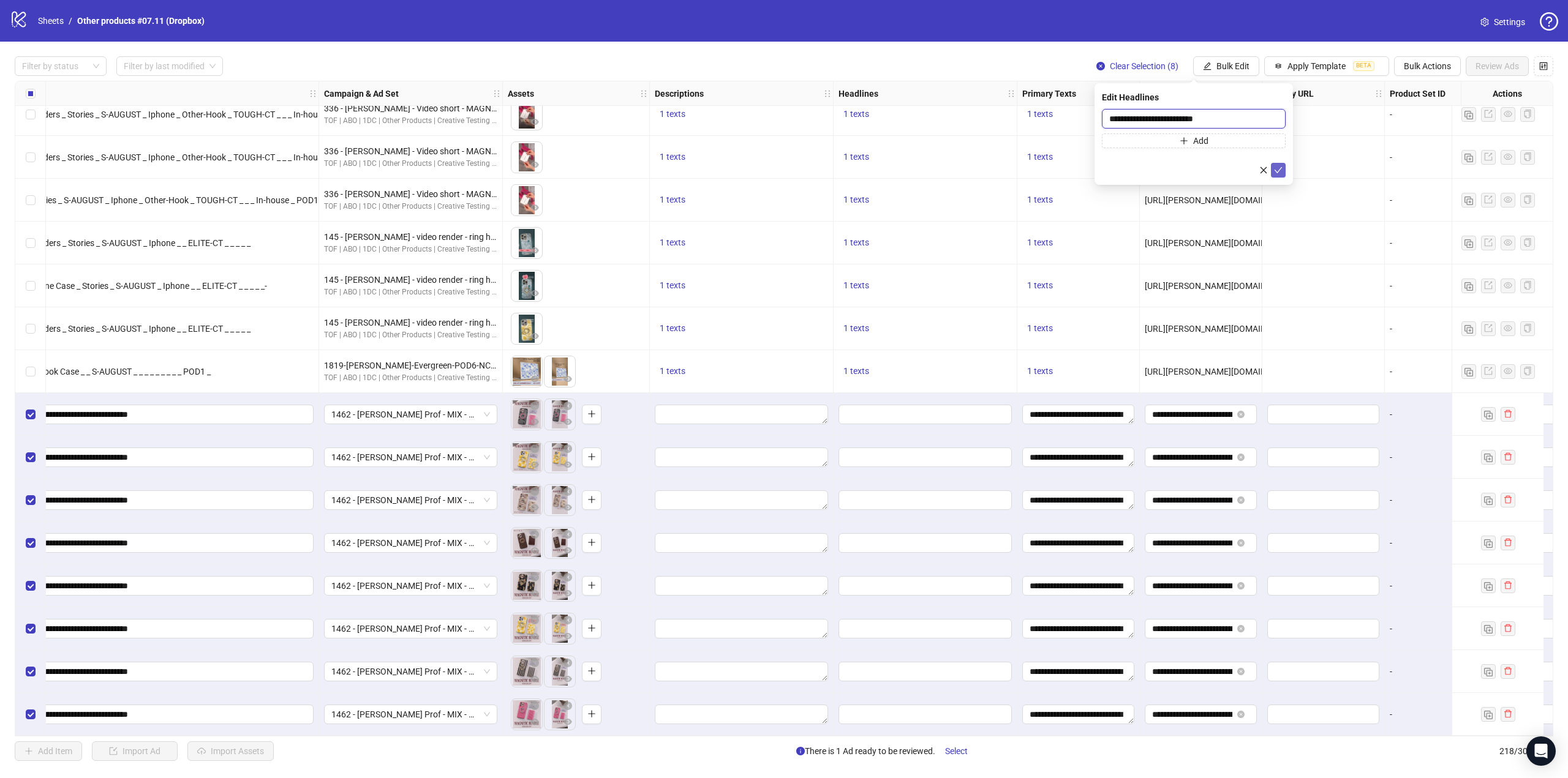
type input "**********"
click at [1283, 168] on button "submit" at bounding box center [1278, 170] width 15 height 14
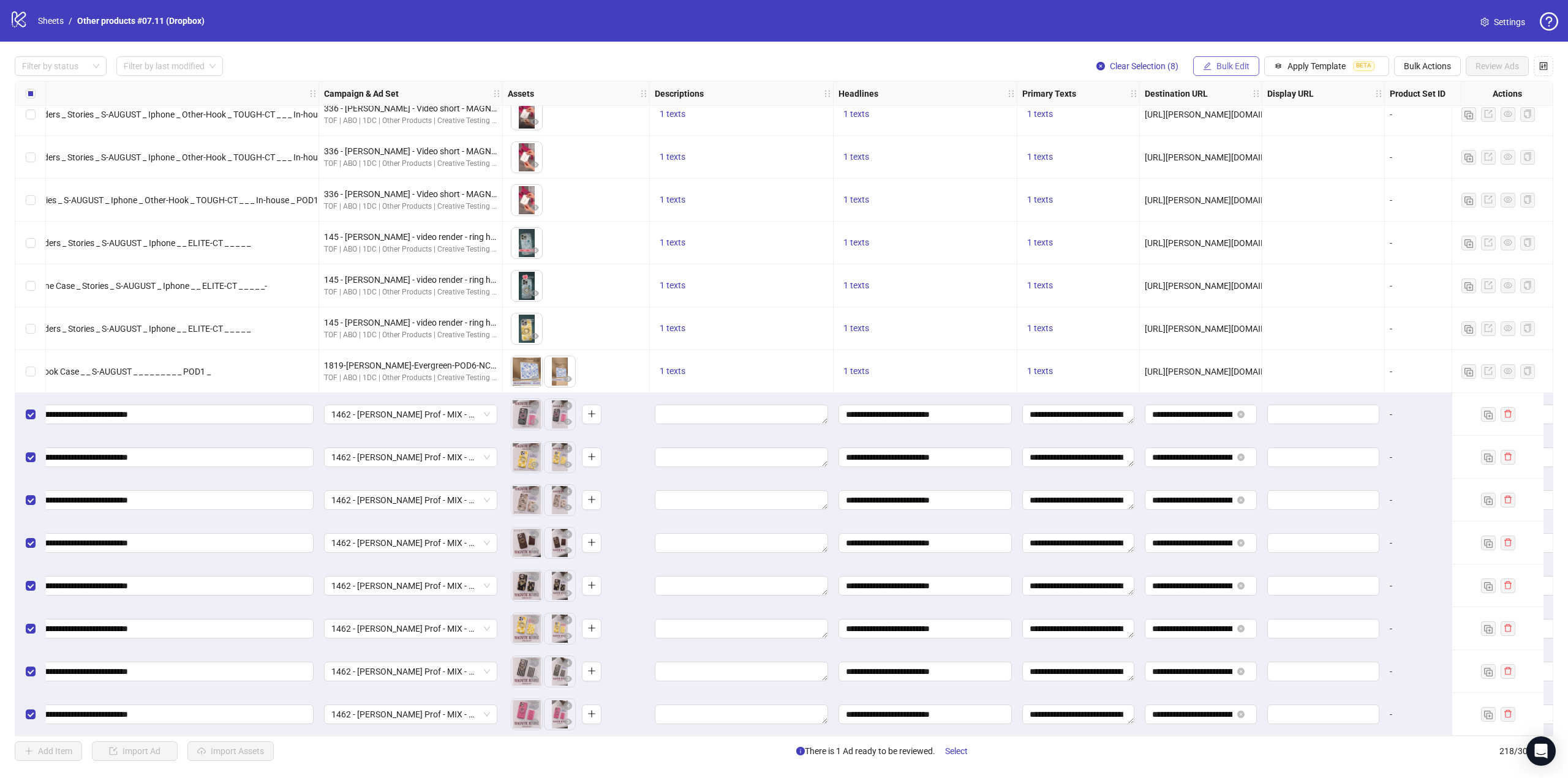
click at [1222, 61] on span "Bulk Edit" at bounding box center [1233, 66] width 33 height 10
click at [1223, 144] on span "Descriptions" at bounding box center [1240, 150] width 73 height 14
click at [1227, 115] on textarea at bounding box center [1194, 126] width 184 height 33
paste textarea "**********"
type textarea "**********"
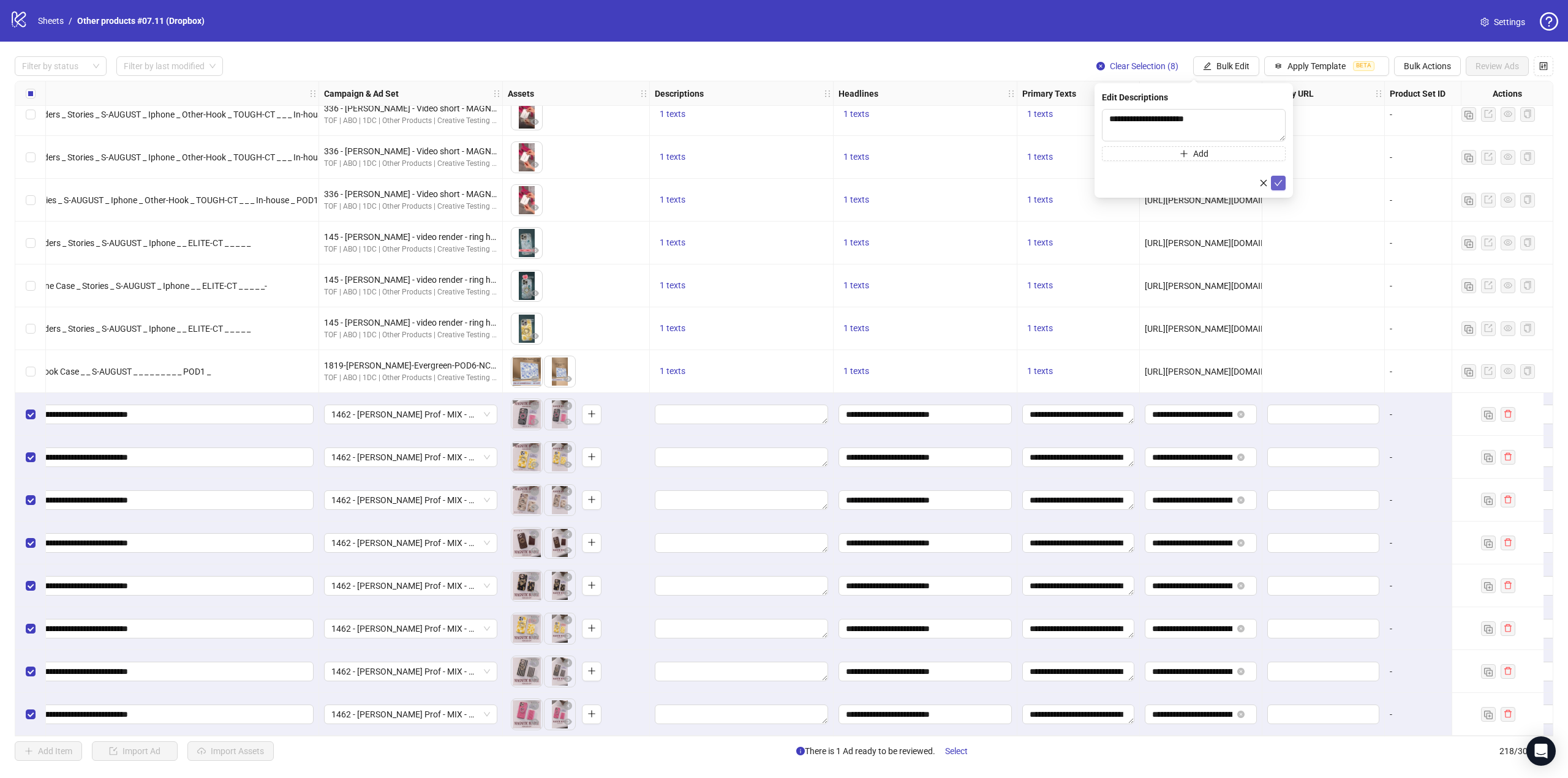
click at [1277, 184] on icon "check" at bounding box center [1279, 183] width 8 height 6
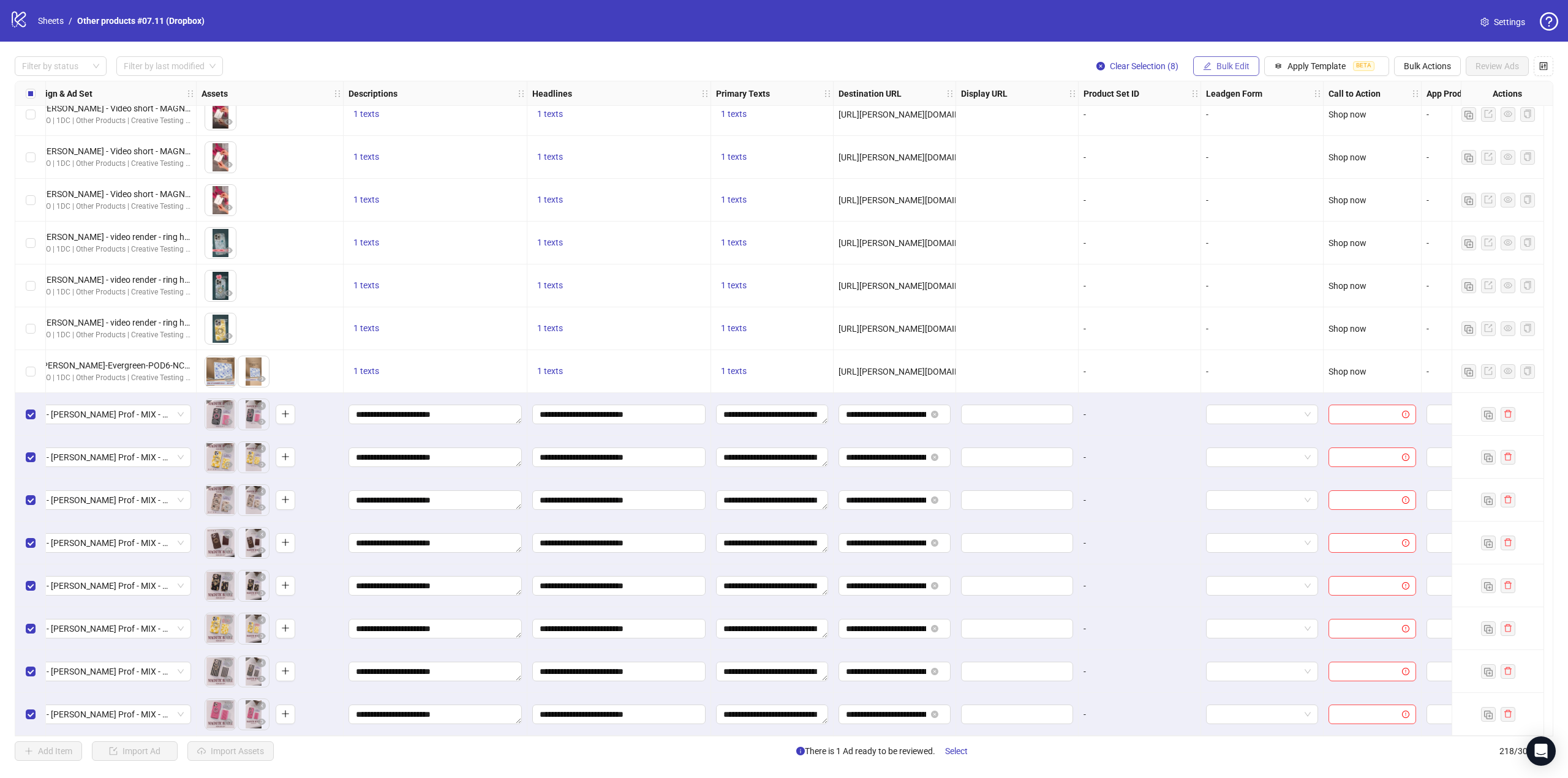
click at [1217, 68] on span "Bulk Edit" at bounding box center [1233, 66] width 33 height 10
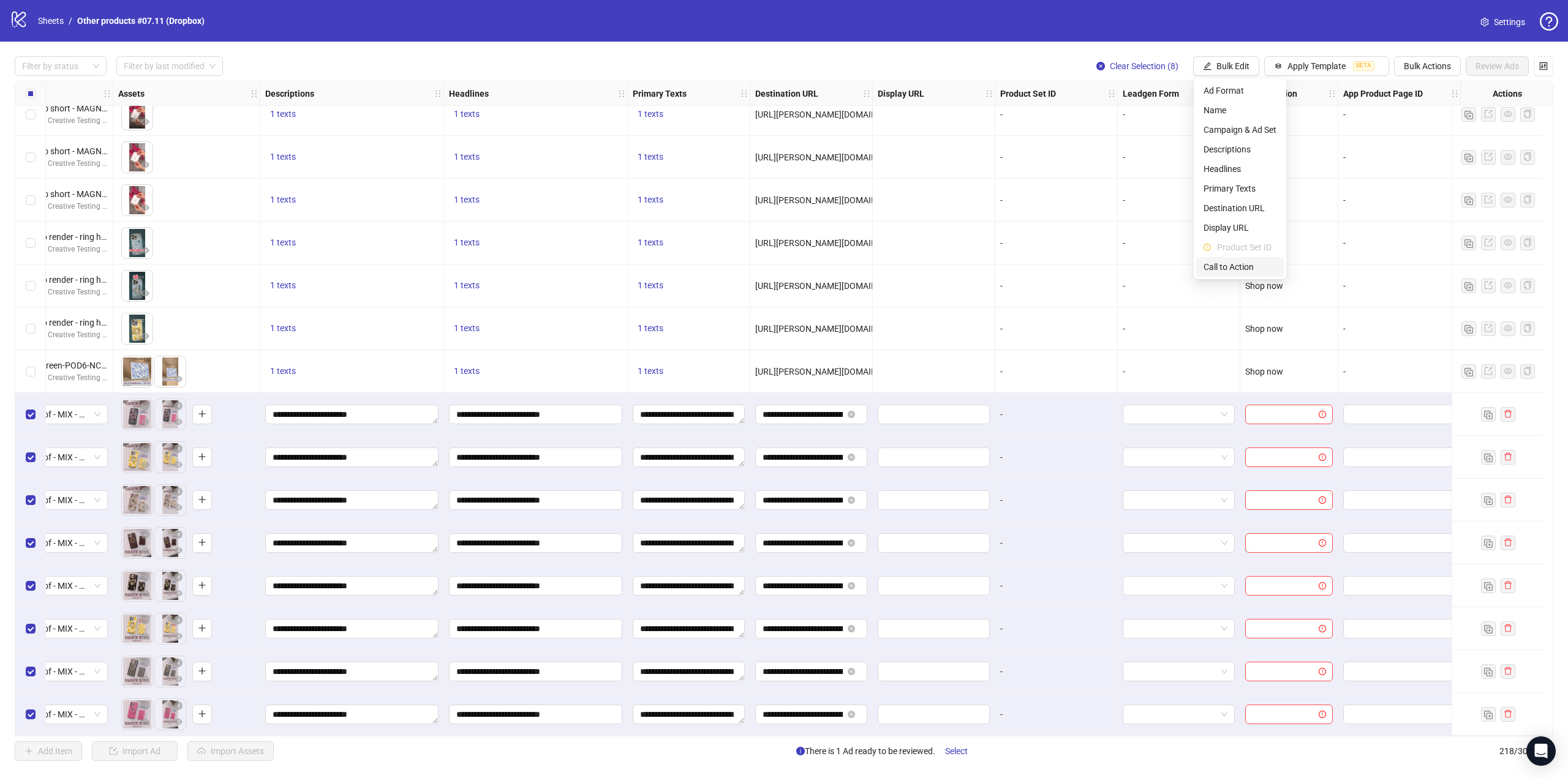
drag, startPoint x: 1231, startPoint y: 264, endPoint x: 1230, endPoint y: 241, distance: 23.0
click at [1231, 264] on span "Call to Action" at bounding box center [1240, 267] width 73 height 14
click at [1205, 119] on input "search" at bounding box center [1188, 119] width 158 height 19
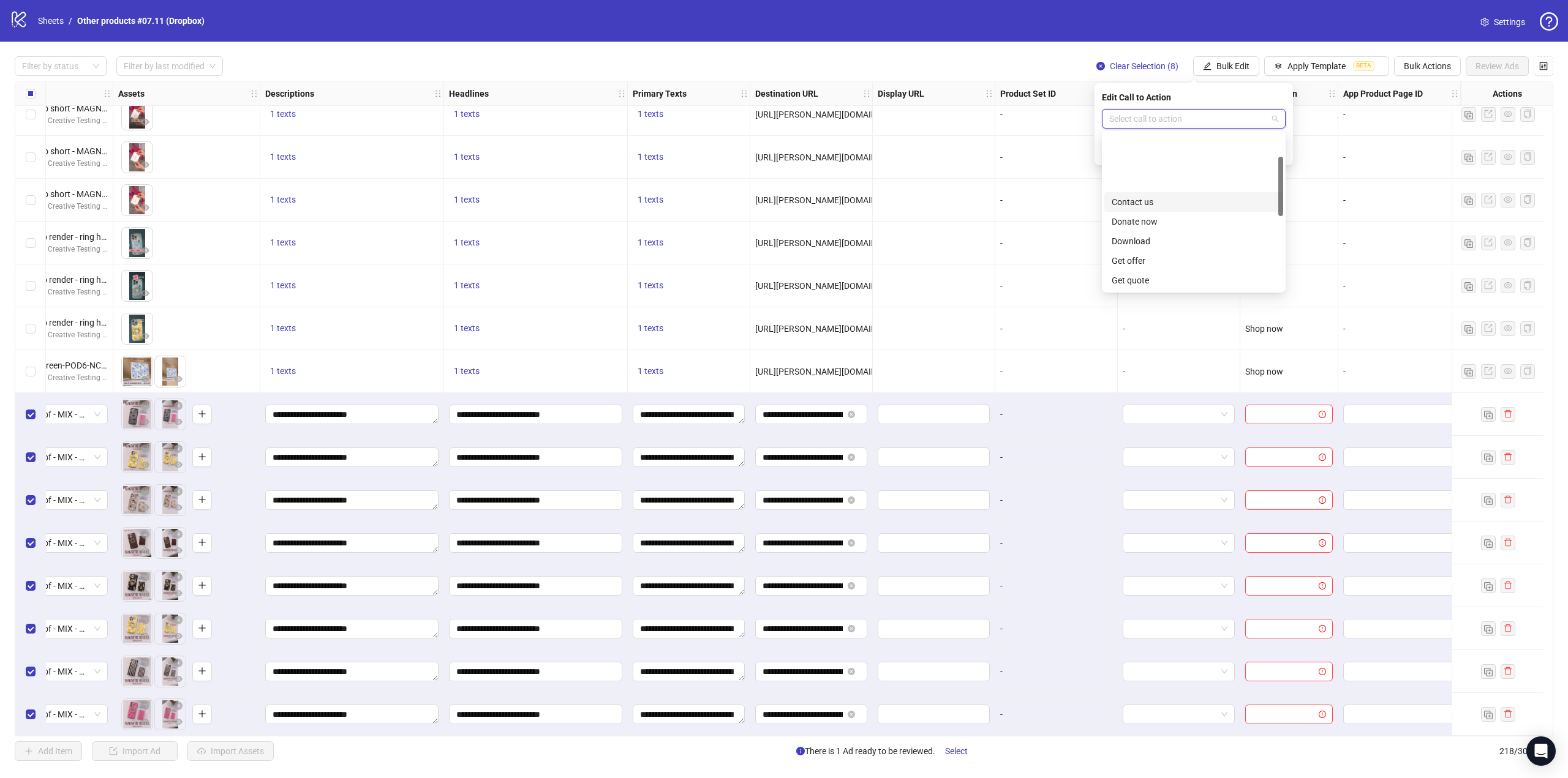
scroll to position [255, 0]
click at [1147, 183] on div "Shop now" at bounding box center [1194, 182] width 164 height 14
click at [1277, 146] on span "submit" at bounding box center [1278, 150] width 8 height 10
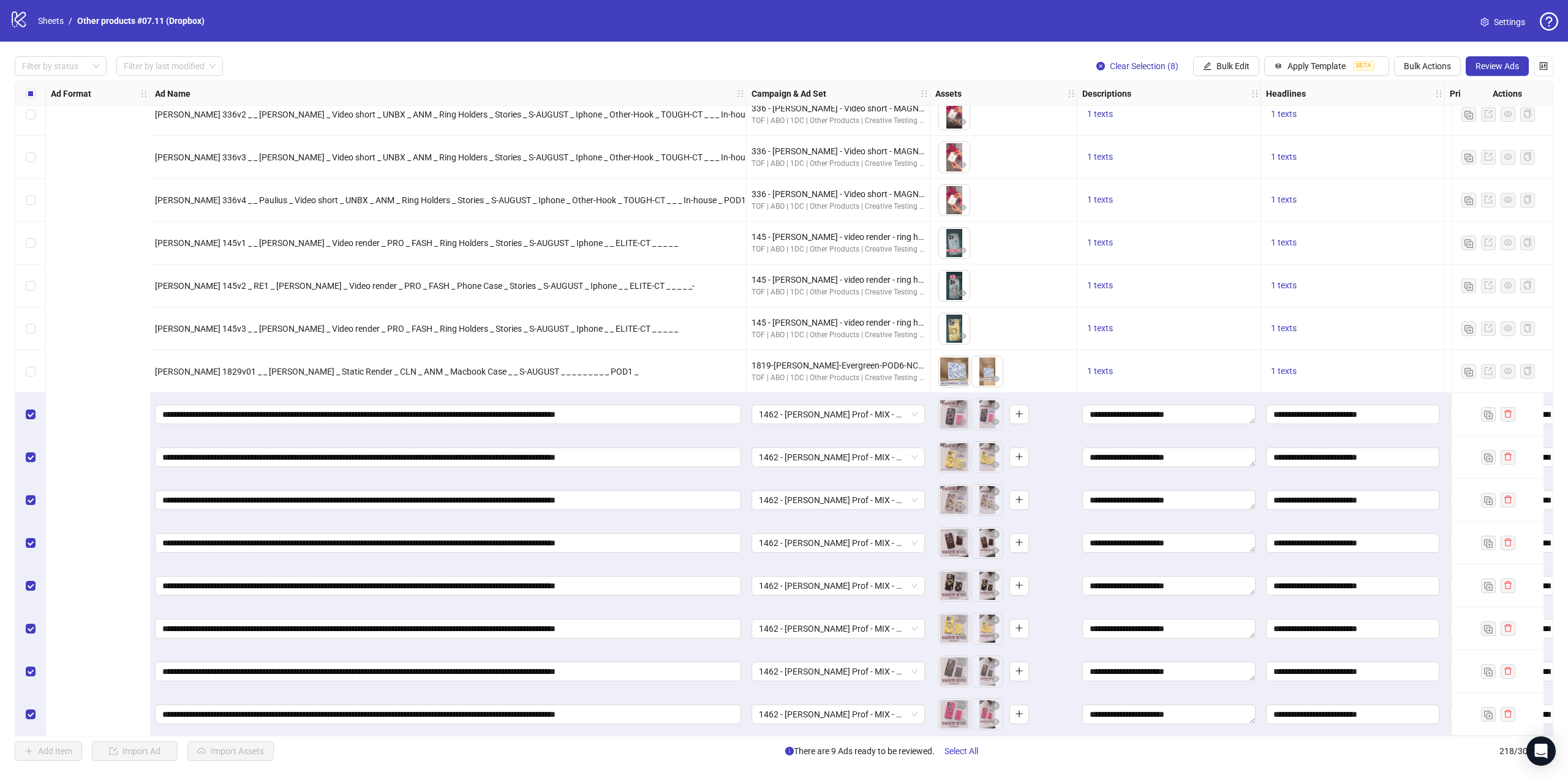
scroll to position [8714, 825]
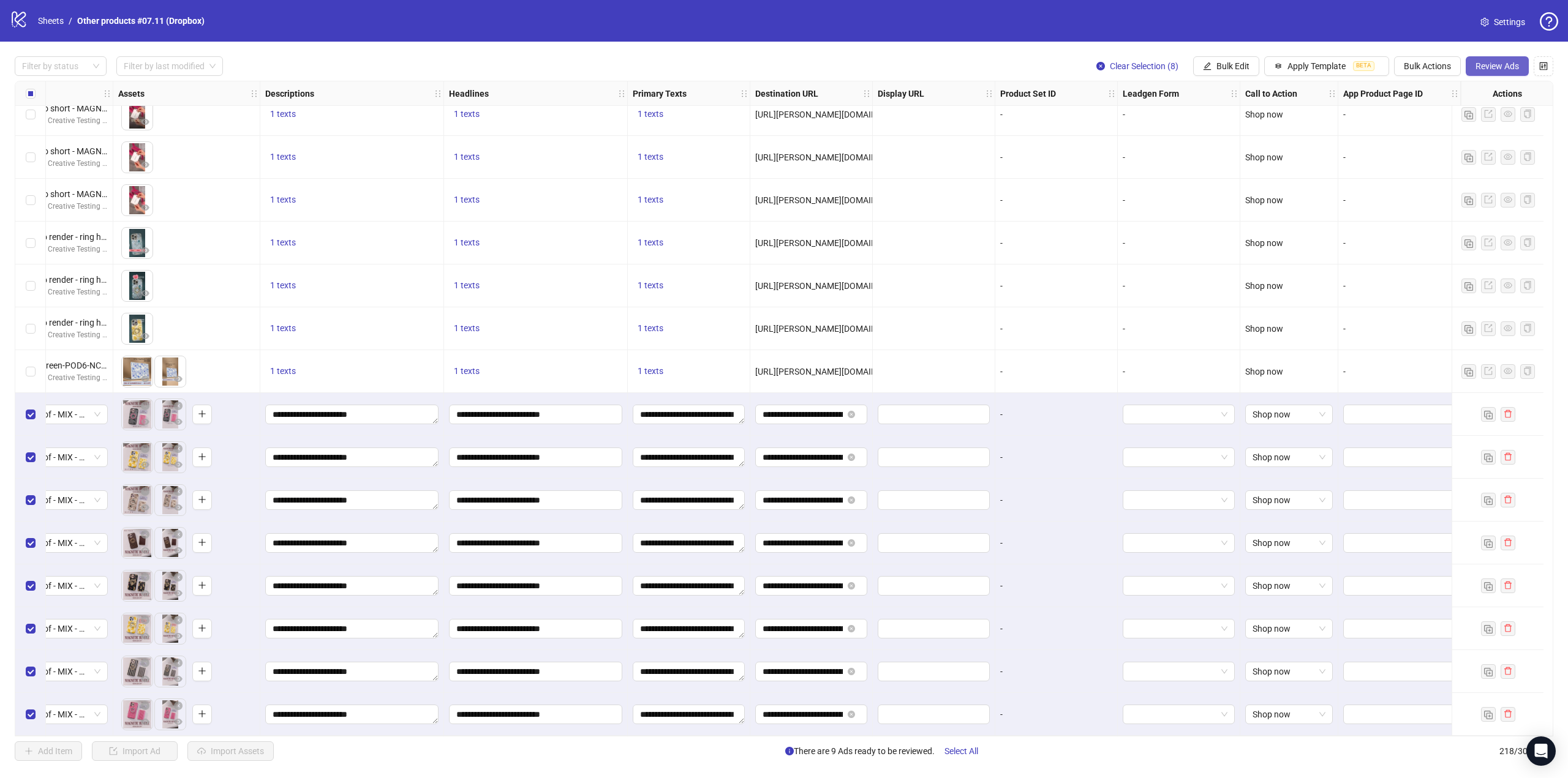
click at [1509, 66] on span "Review Ads" at bounding box center [1497, 66] width 44 height 10
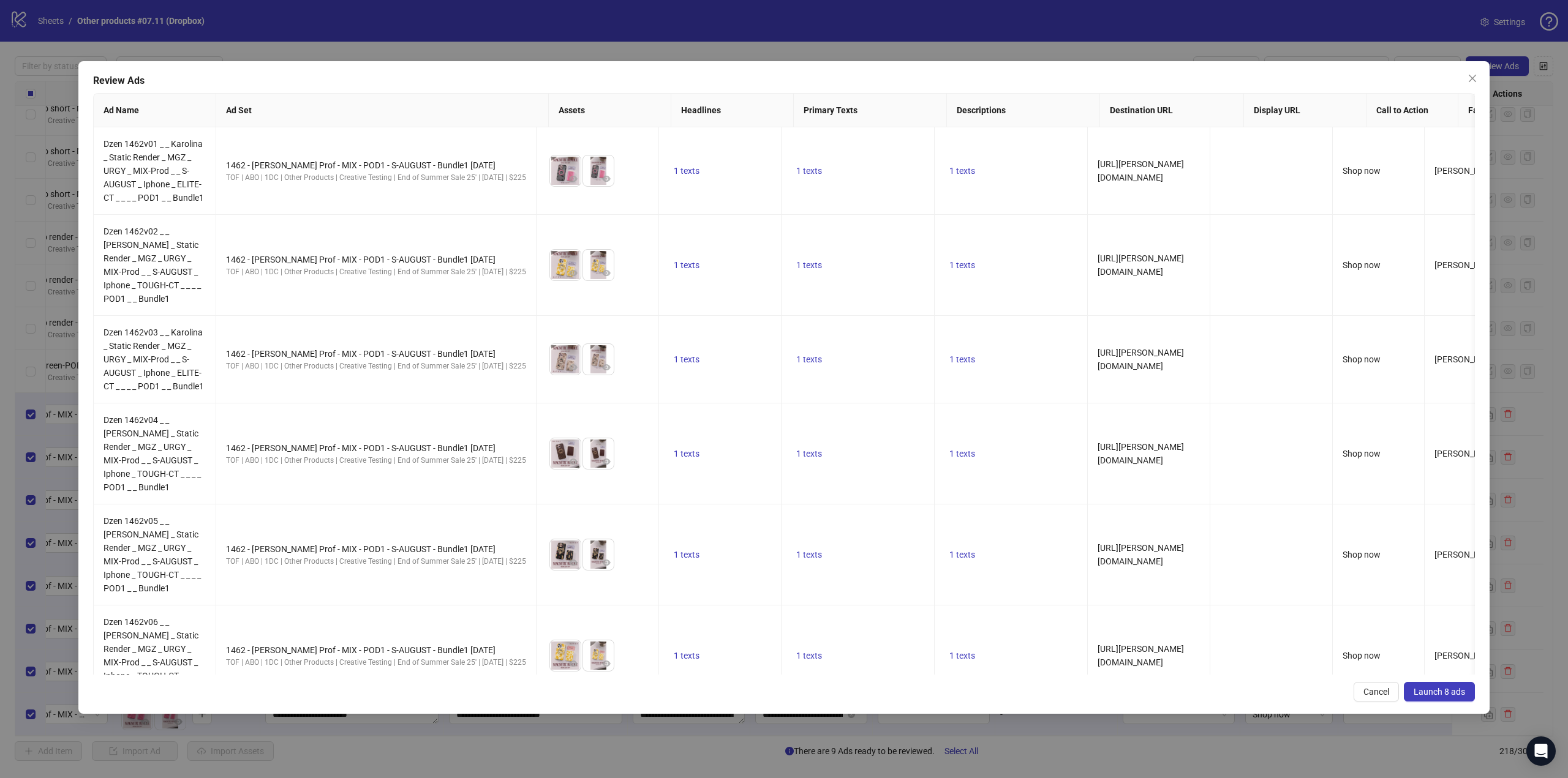
click at [1435, 692] on span "Launch 8 ads" at bounding box center [1439, 692] width 51 height 10
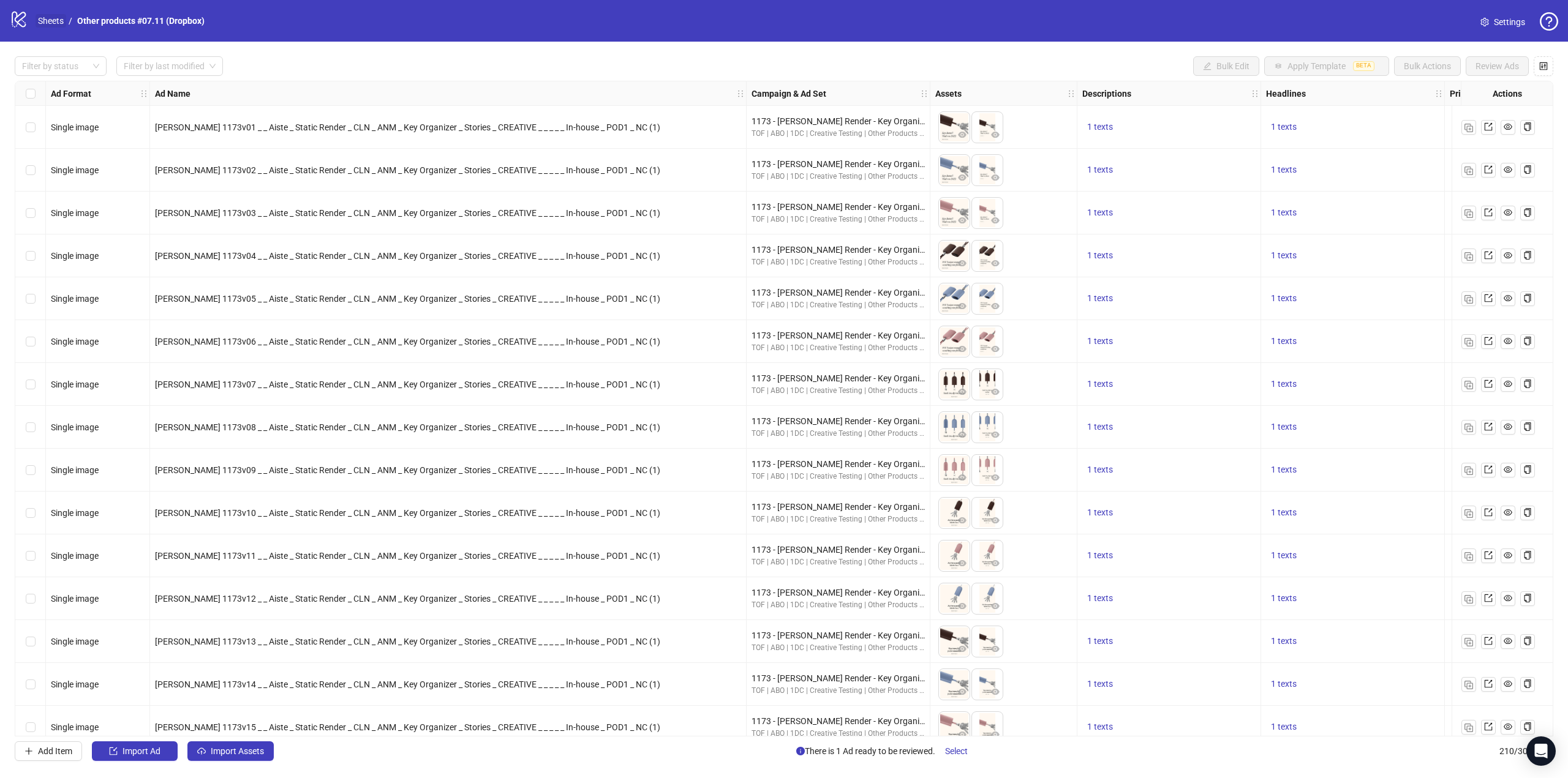
click at [49, 20] on link "Sheets" at bounding box center [50, 21] width 30 height 14
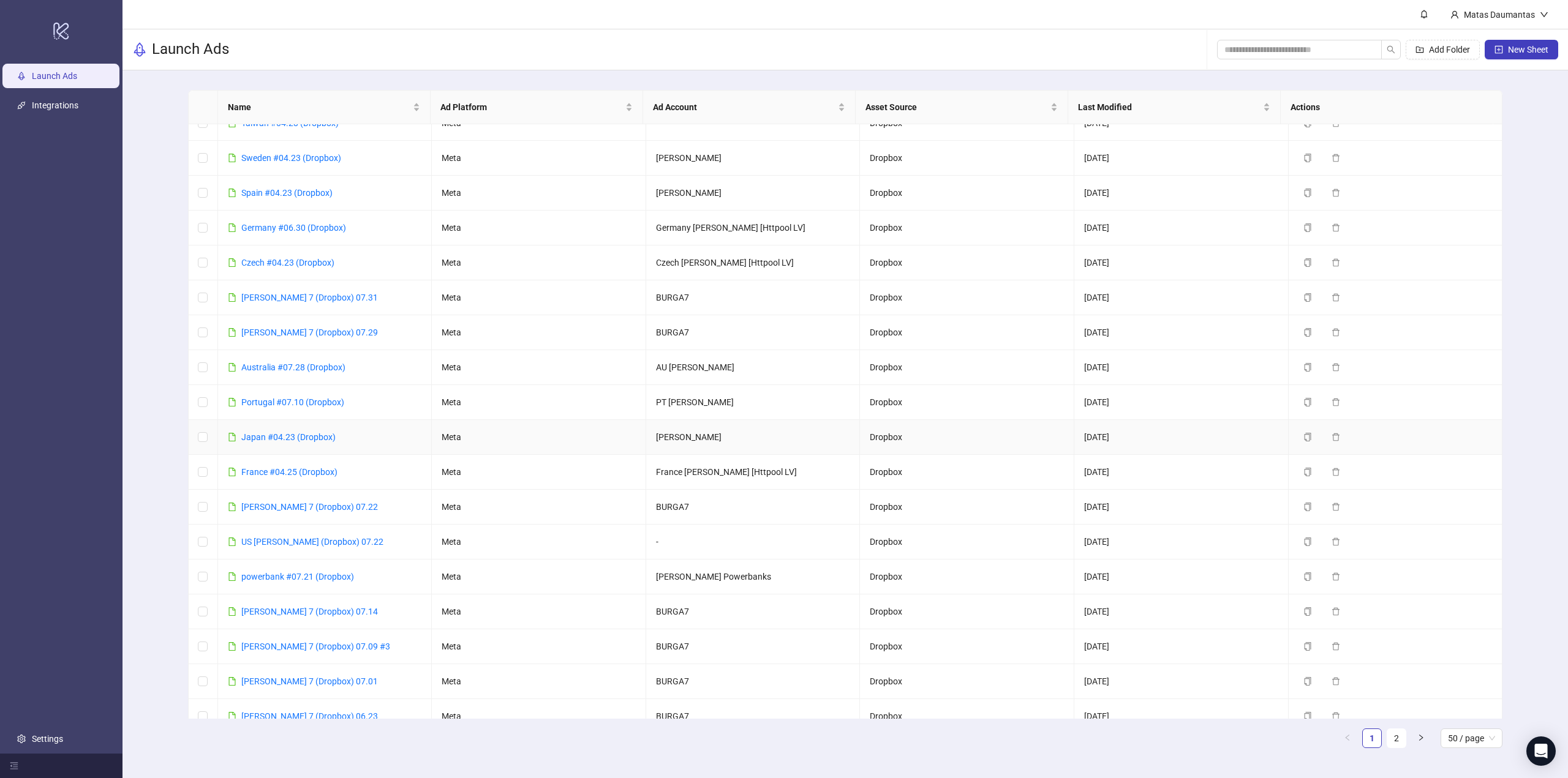
scroll to position [429, 0]
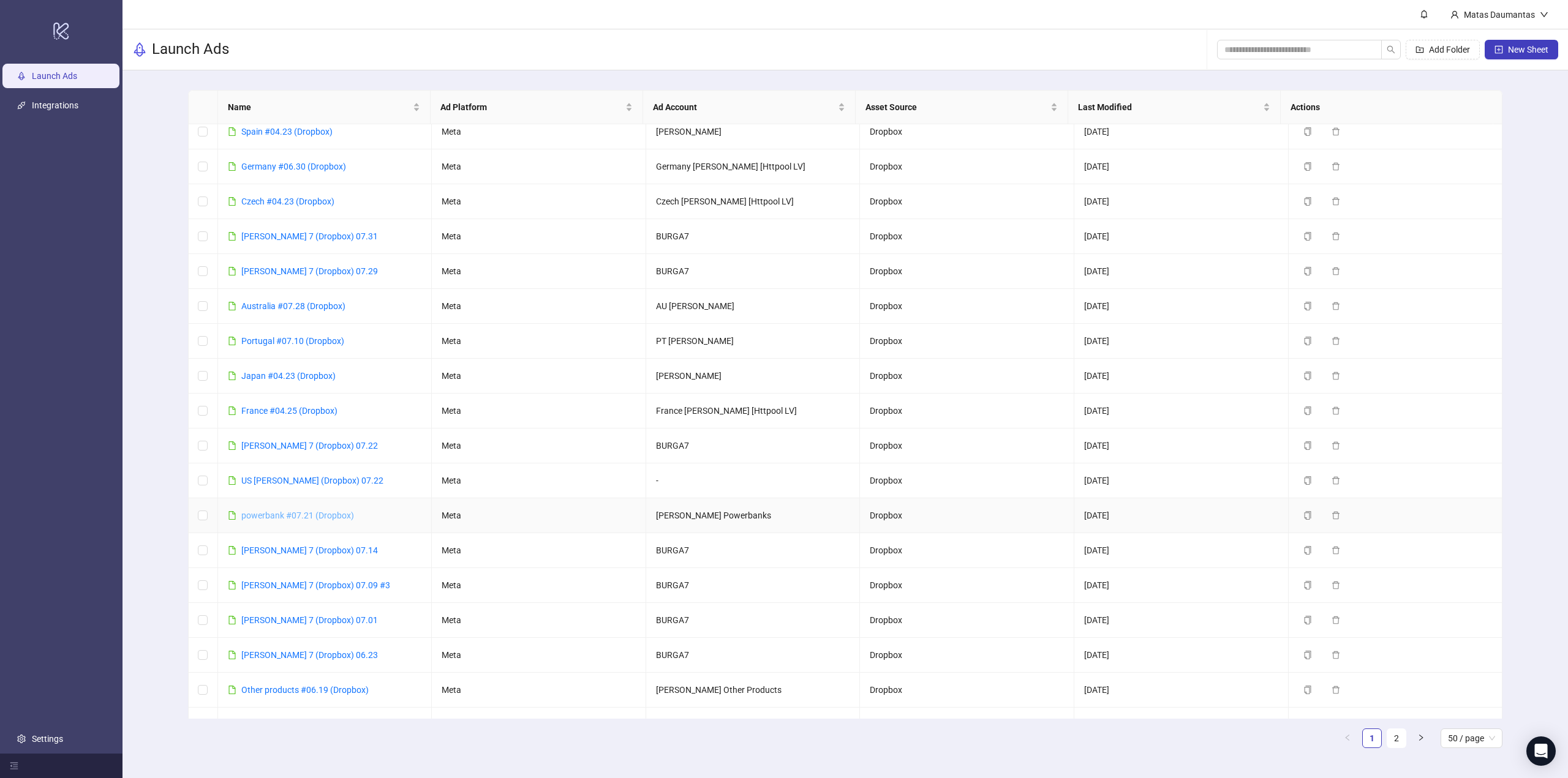
click at [272, 514] on link "powerbank #07.21 (Dropbox)" at bounding box center [297, 515] width 113 height 10
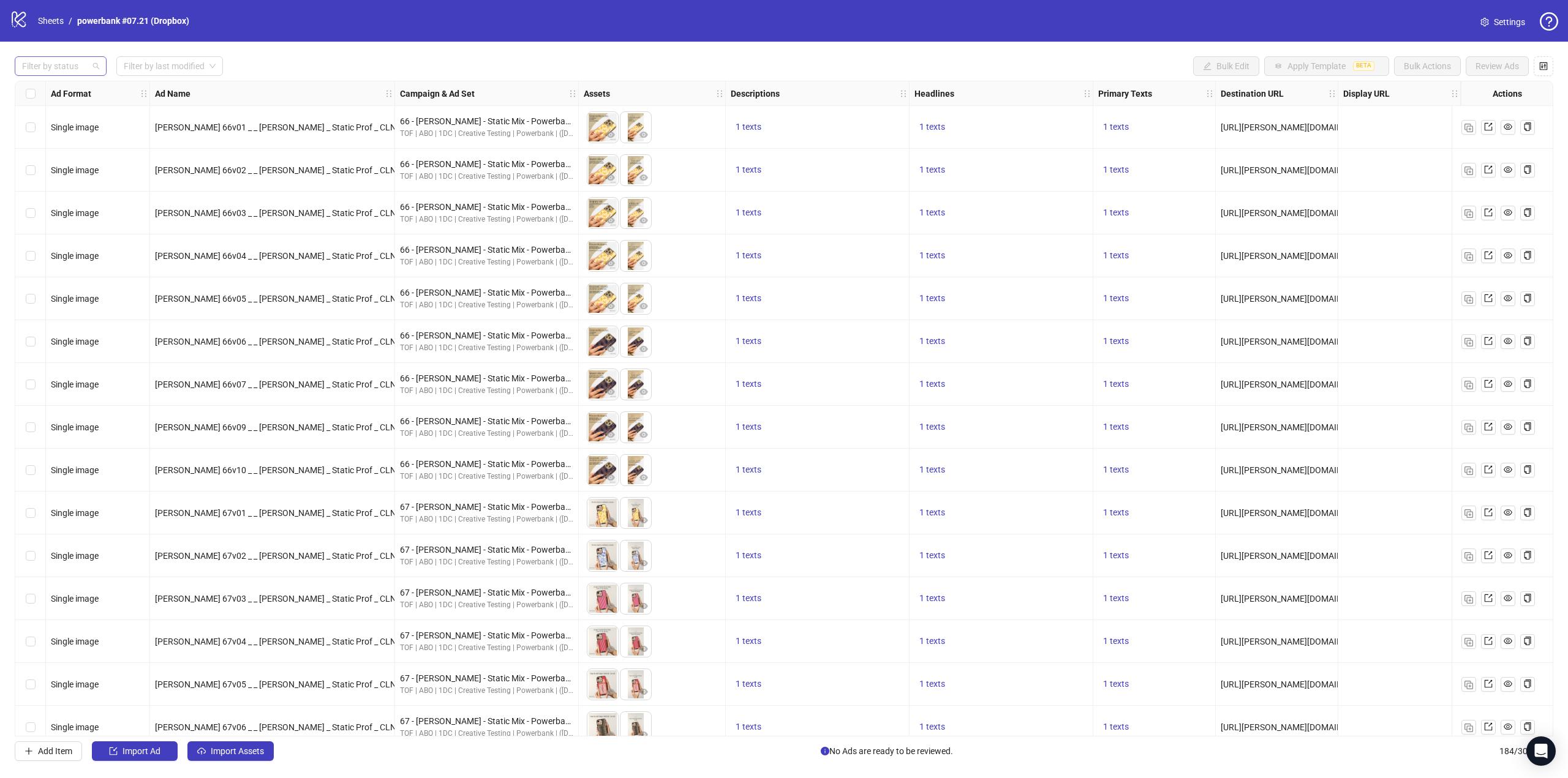
click at [58, 66] on div at bounding box center [54, 66] width 74 height 17
click at [60, 92] on div "Draft" at bounding box center [60, 90] width 73 height 14
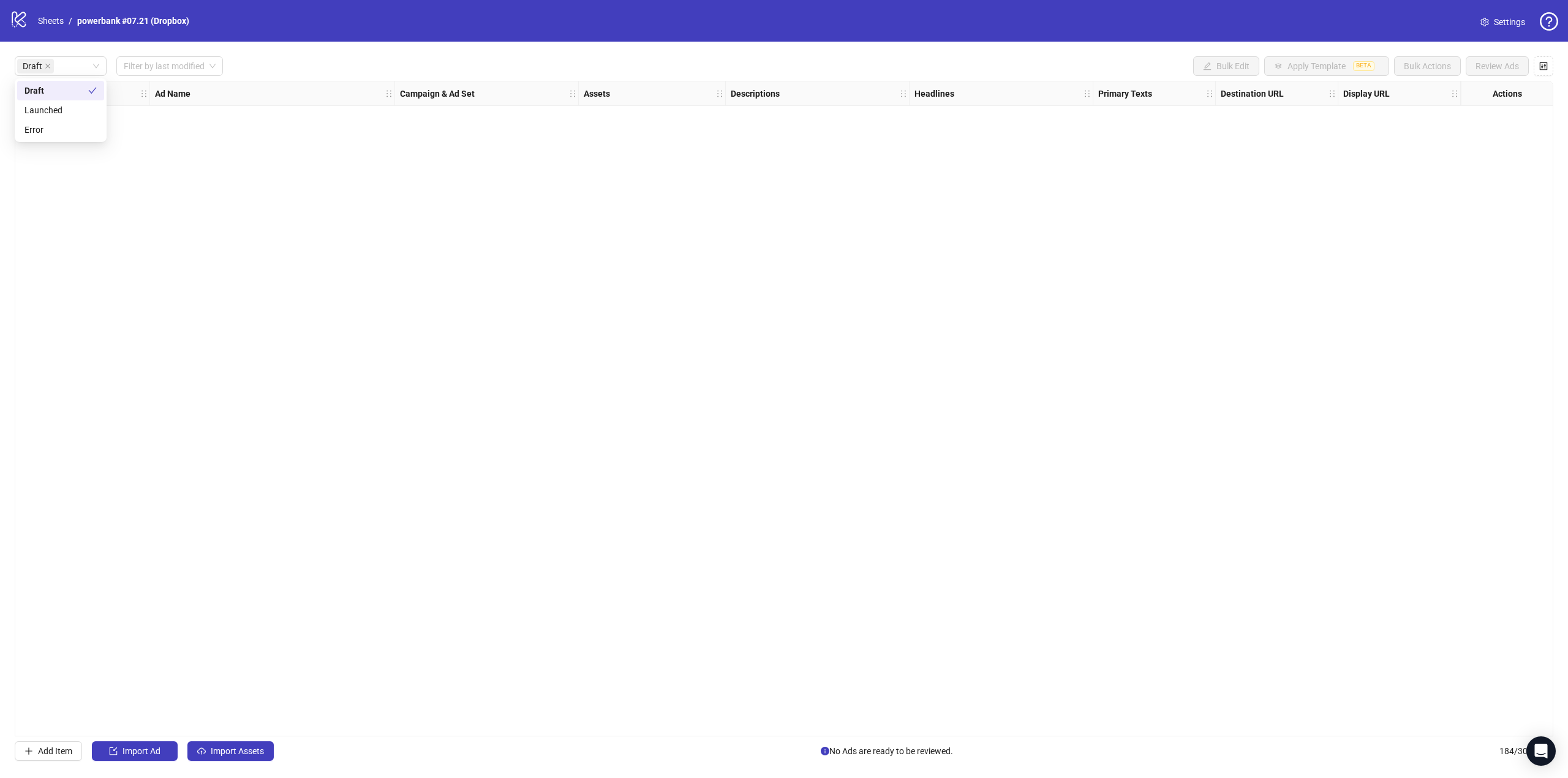
click at [294, 77] on div "Draft Filter by last modified Bulk Edit Apply Template BETA Bulk Actions Review…" at bounding box center [784, 408] width 1568 height 734
click at [48, 66] on icon "close" at bounding box center [48, 66] width 6 height 6
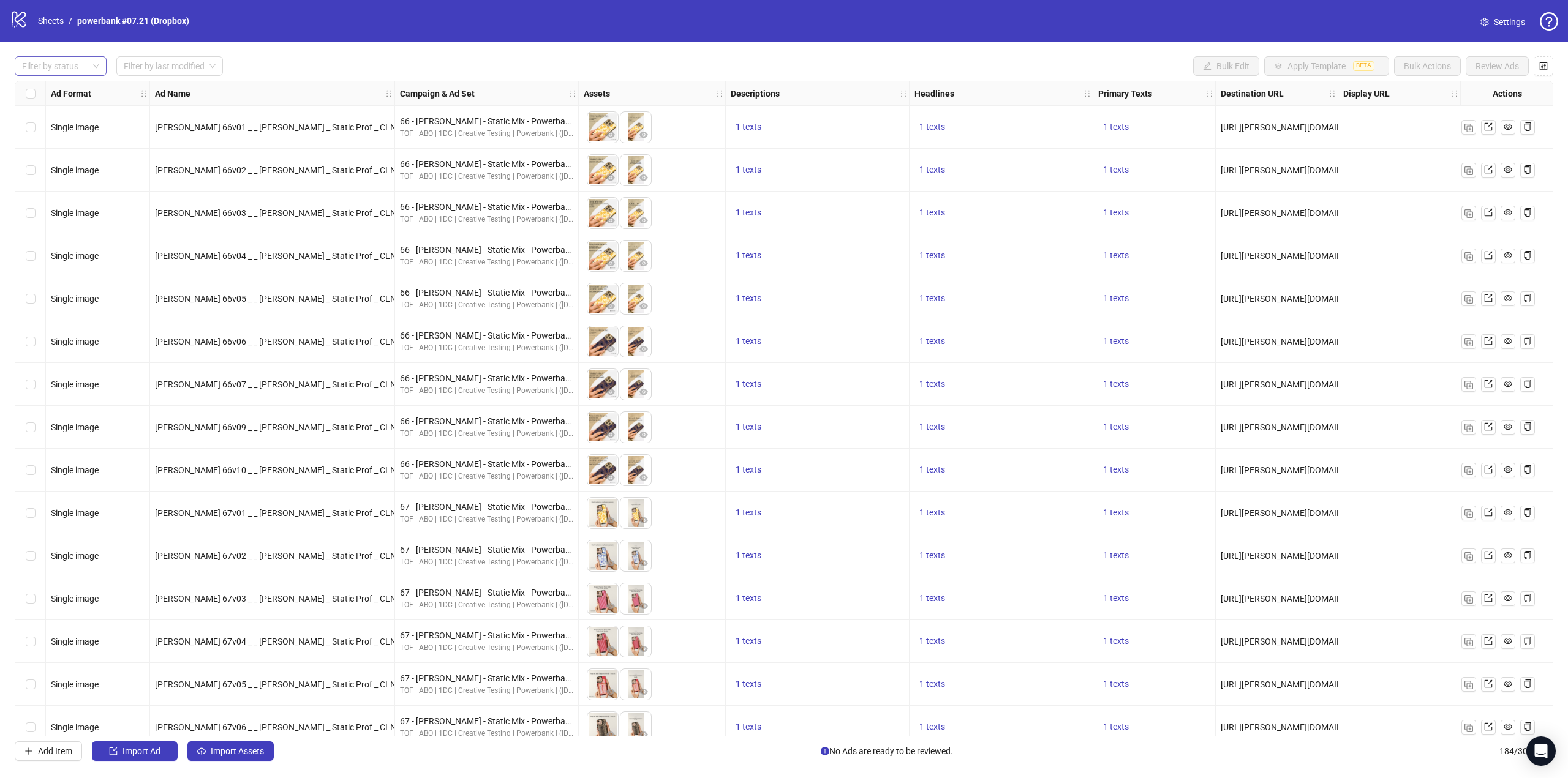
click at [51, 64] on div at bounding box center [54, 66] width 74 height 17
click at [61, 115] on div "Launched" at bounding box center [60, 110] width 73 height 14
click at [358, 88] on div "Ad Name" at bounding box center [272, 93] width 245 height 24
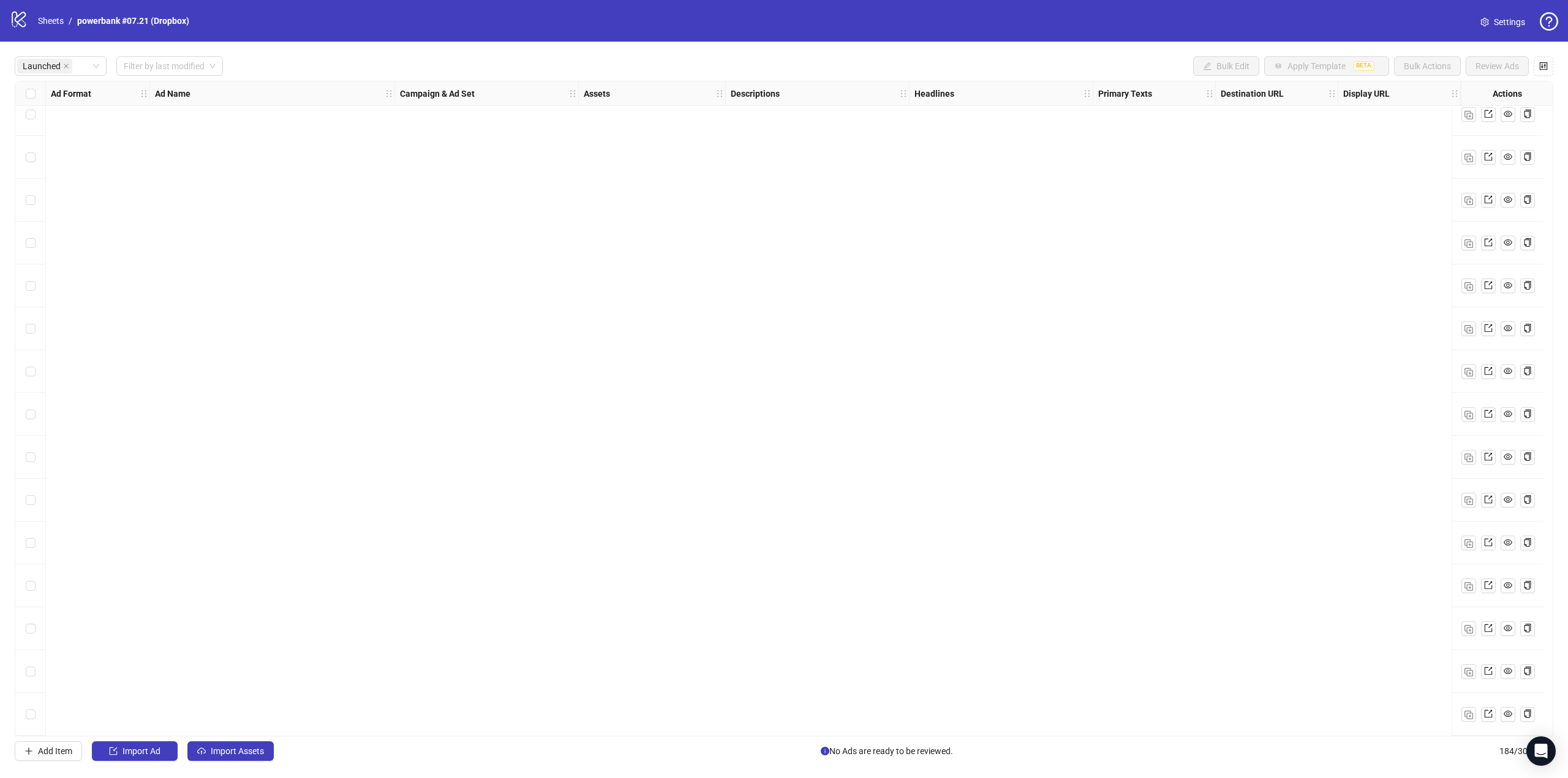
scroll to position [2484, 0]
